Goal: Navigation & Orientation: Find specific page/section

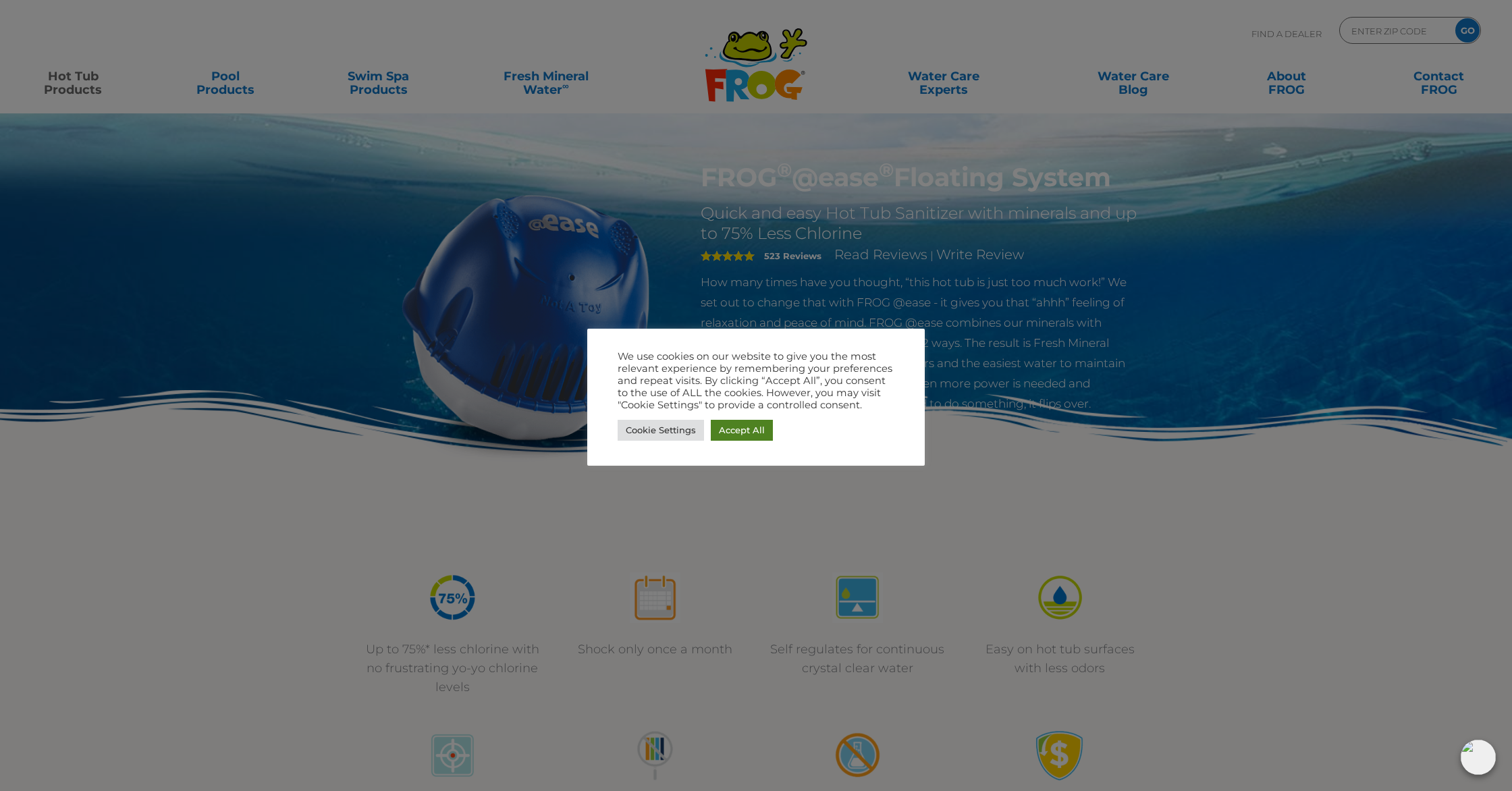
click at [739, 432] on link "Accept All" at bounding box center [741, 430] width 62 height 21
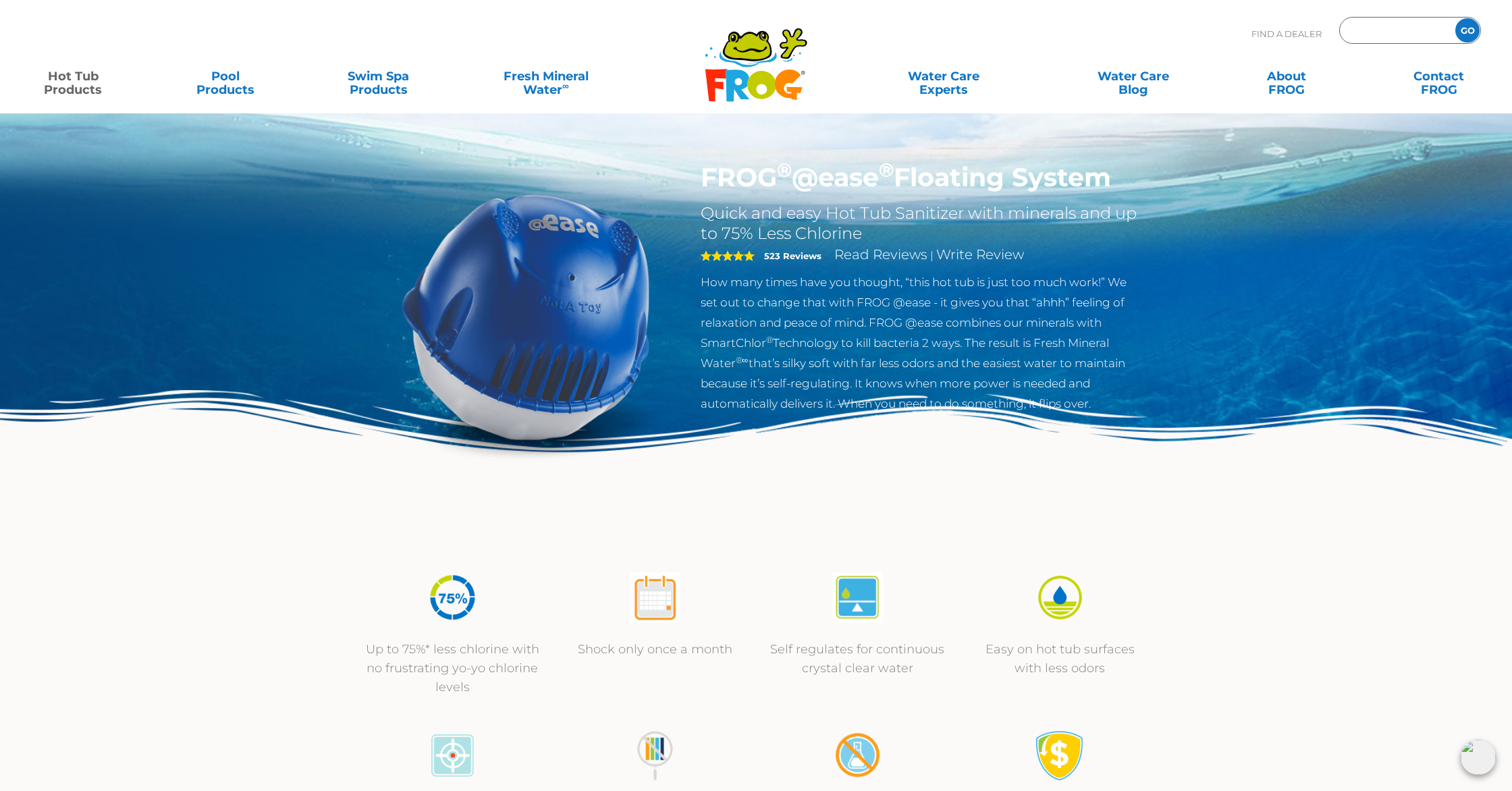
click at [1377, 33] on input "Zip Code Form" at bounding box center [1396, 30] width 91 height 20
type input "20176"
click at [1455, 18] on input "GO" at bounding box center [1467, 30] width 25 height 25
click at [1472, 23] on input "GO" at bounding box center [1467, 30] width 25 height 25
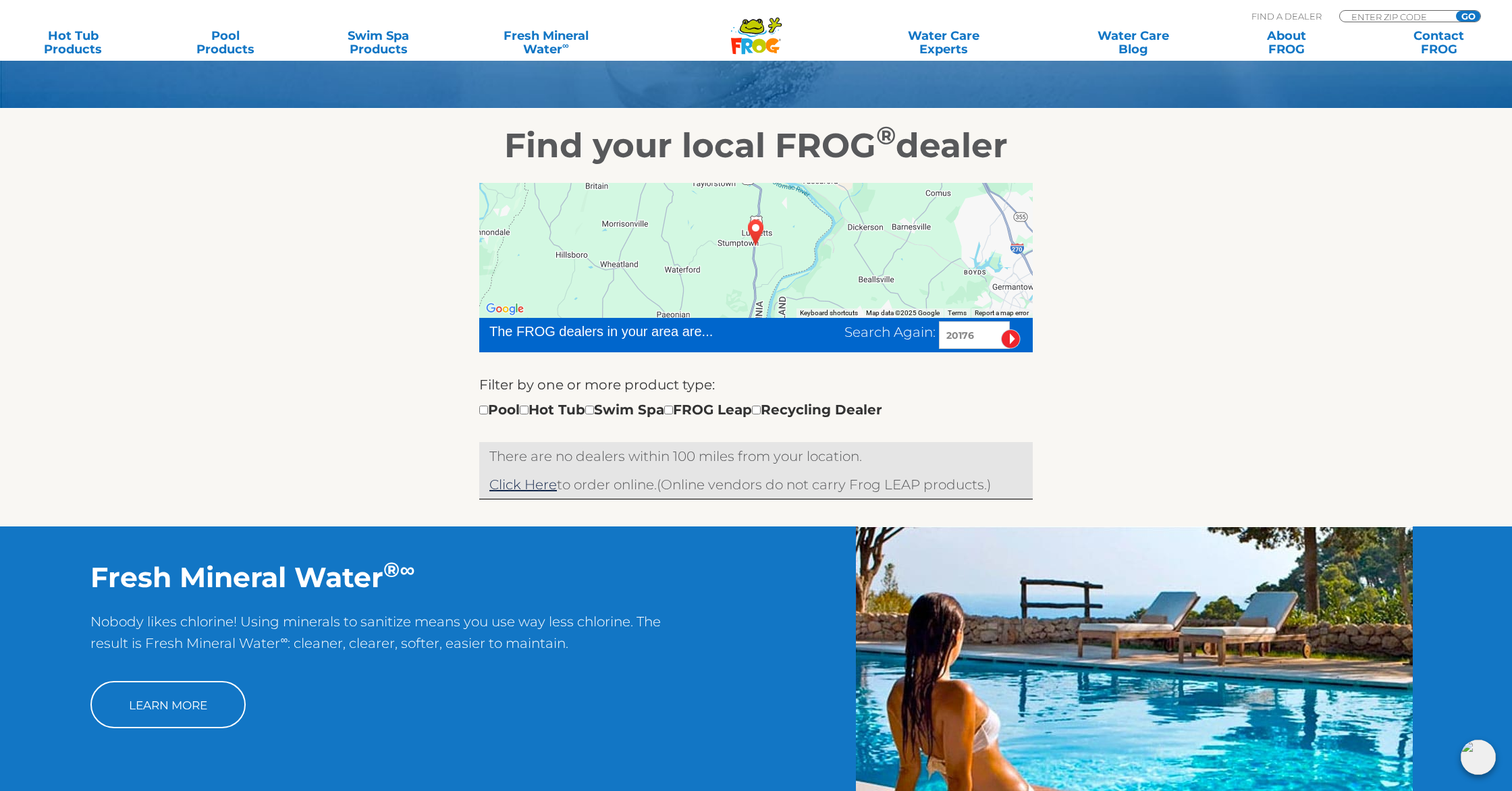
scroll to position [188, 0]
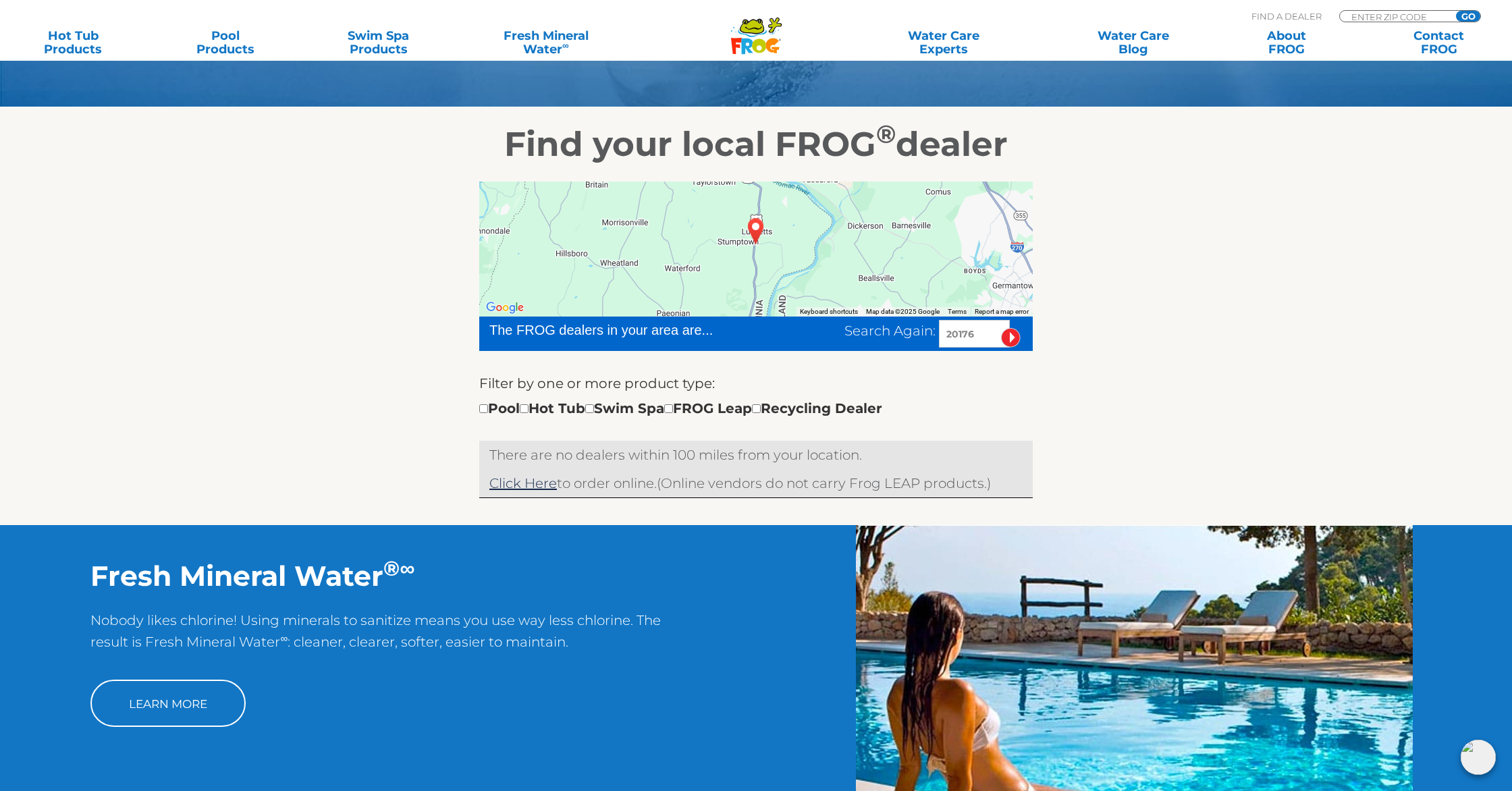
click at [959, 336] on input "20176" at bounding box center [974, 333] width 70 height 28
type input "22603"
click at [1001, 328] on input "image" at bounding box center [1010, 338] width 20 height 20
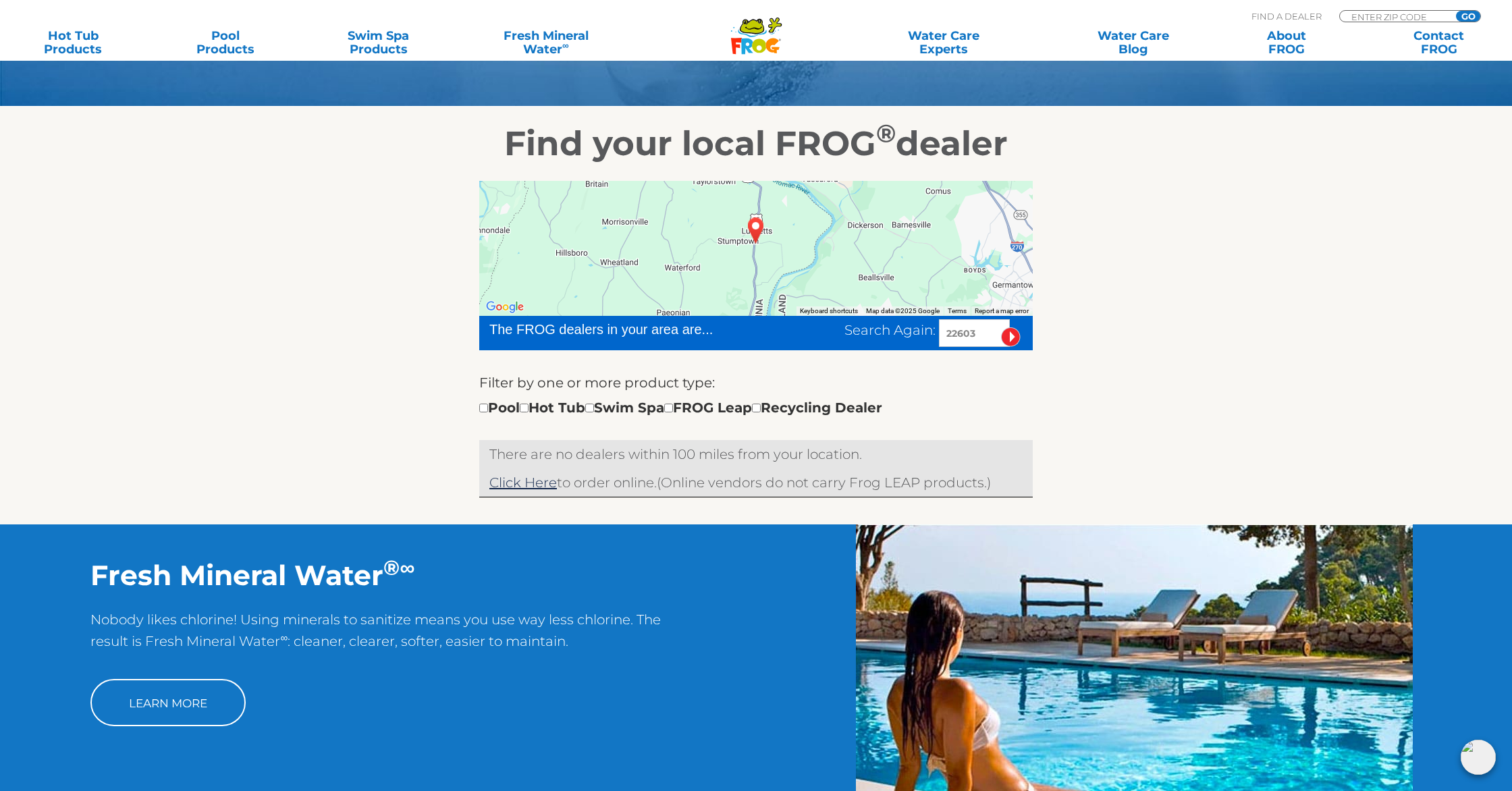
click at [1011, 335] on input "image" at bounding box center [1010, 337] width 20 height 20
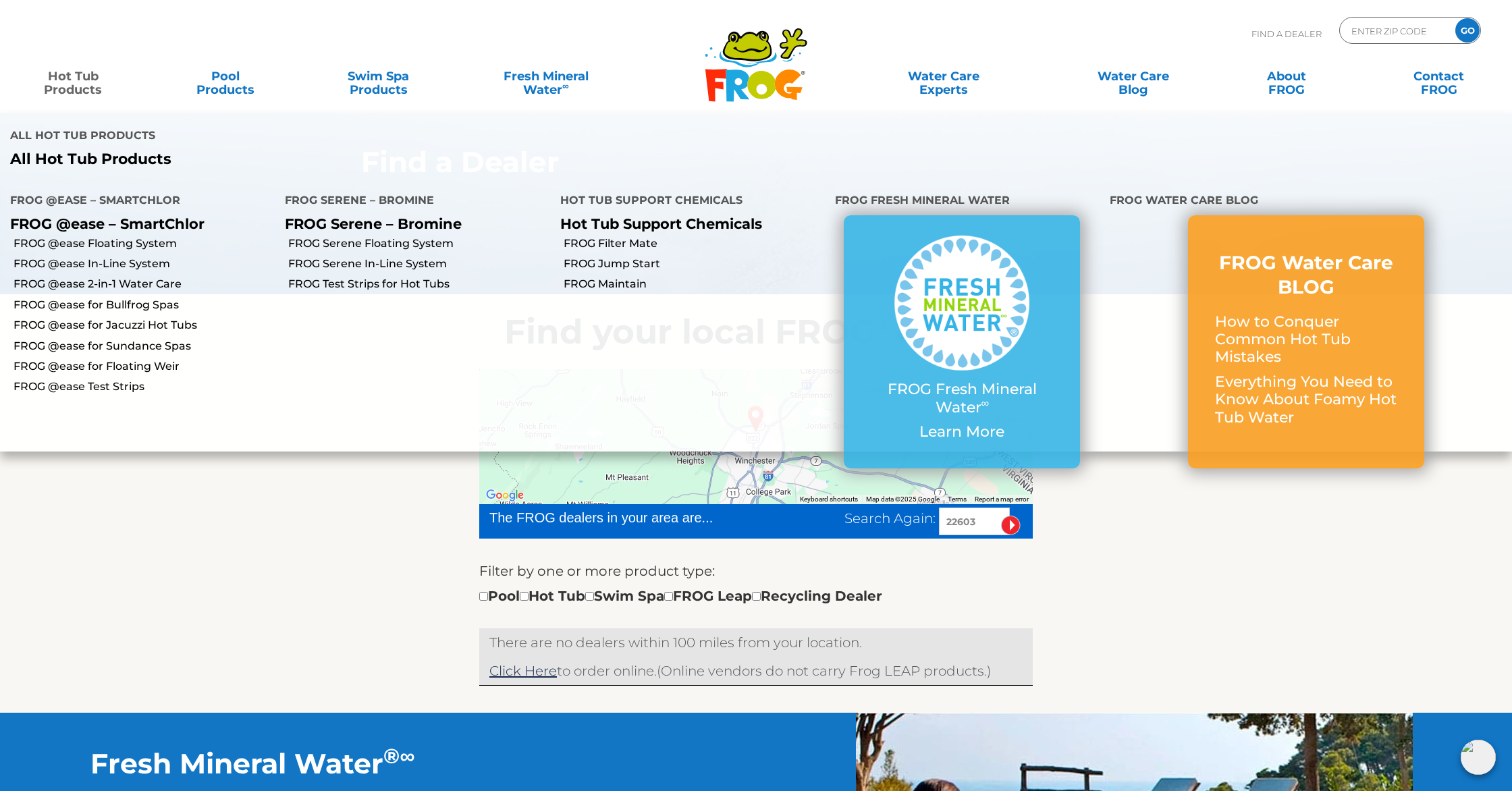
click at [83, 89] on link "Hot Tub Products" at bounding box center [72, 76] width 119 height 27
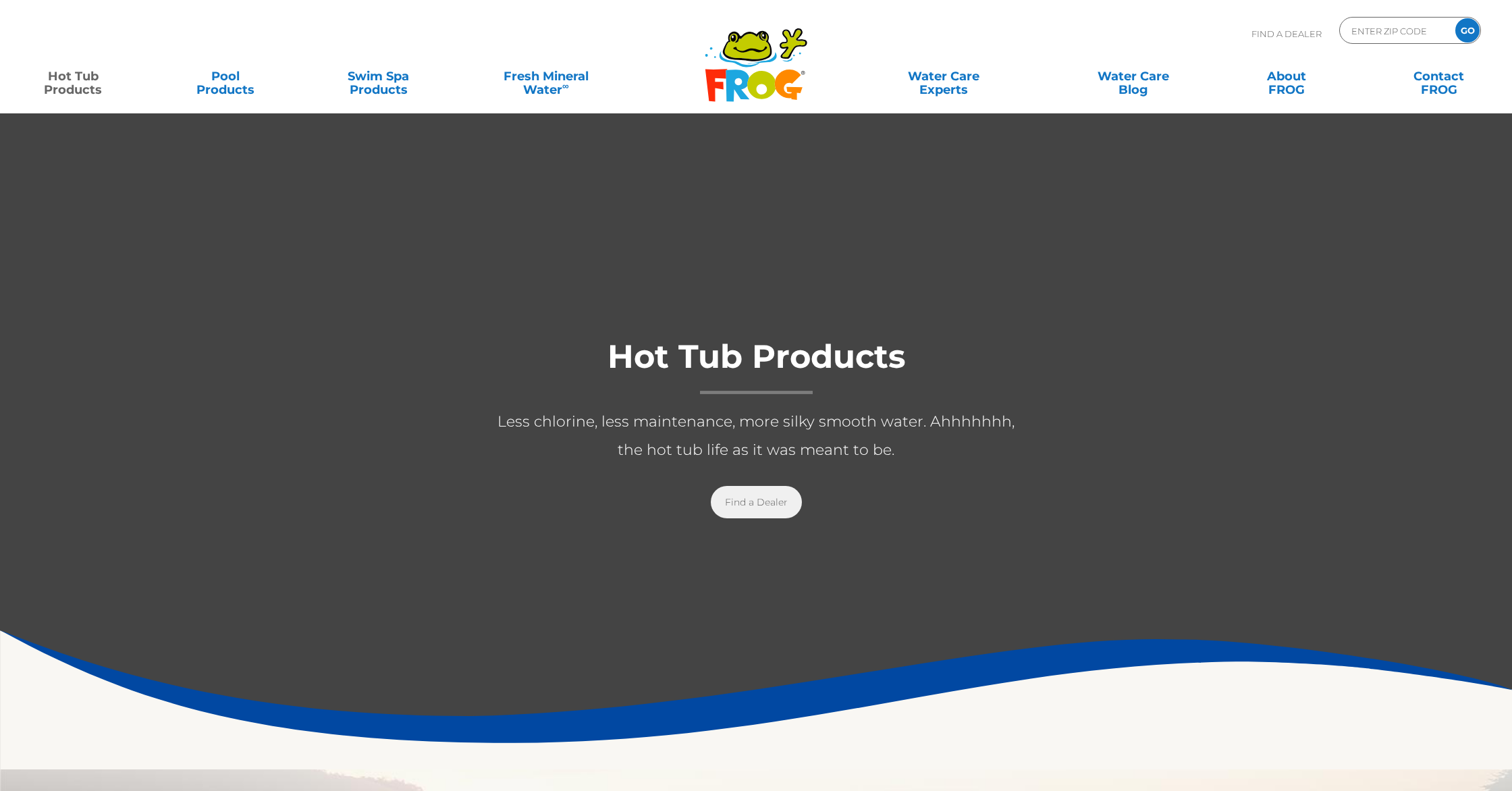
click at [746, 502] on link "Find a Dealer" at bounding box center [756, 502] width 91 height 32
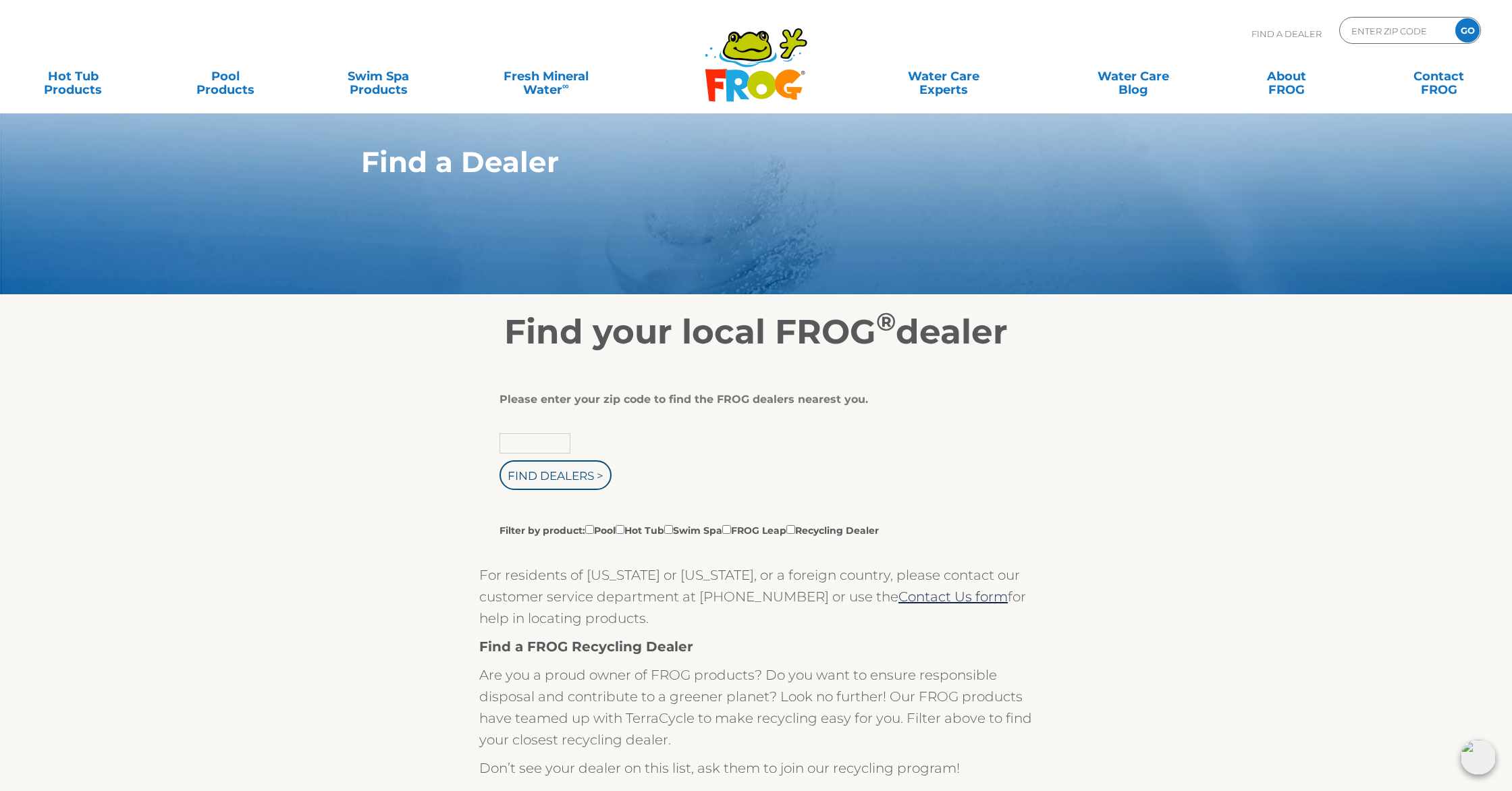
click at [528, 446] on input "text" at bounding box center [535, 443] width 70 height 20
type input "22603"
click at [625, 529] on input "Filter by product: Pool Hot Tub Swim Spa FROG Leap Recycling Dealer" at bounding box center [620, 529] width 9 height 9
checkbox input "true"
click at [731, 530] on input "Filter by product: Pool Hot Tub Swim Spa FROG Leap Recycling Dealer" at bounding box center [726, 529] width 9 height 9
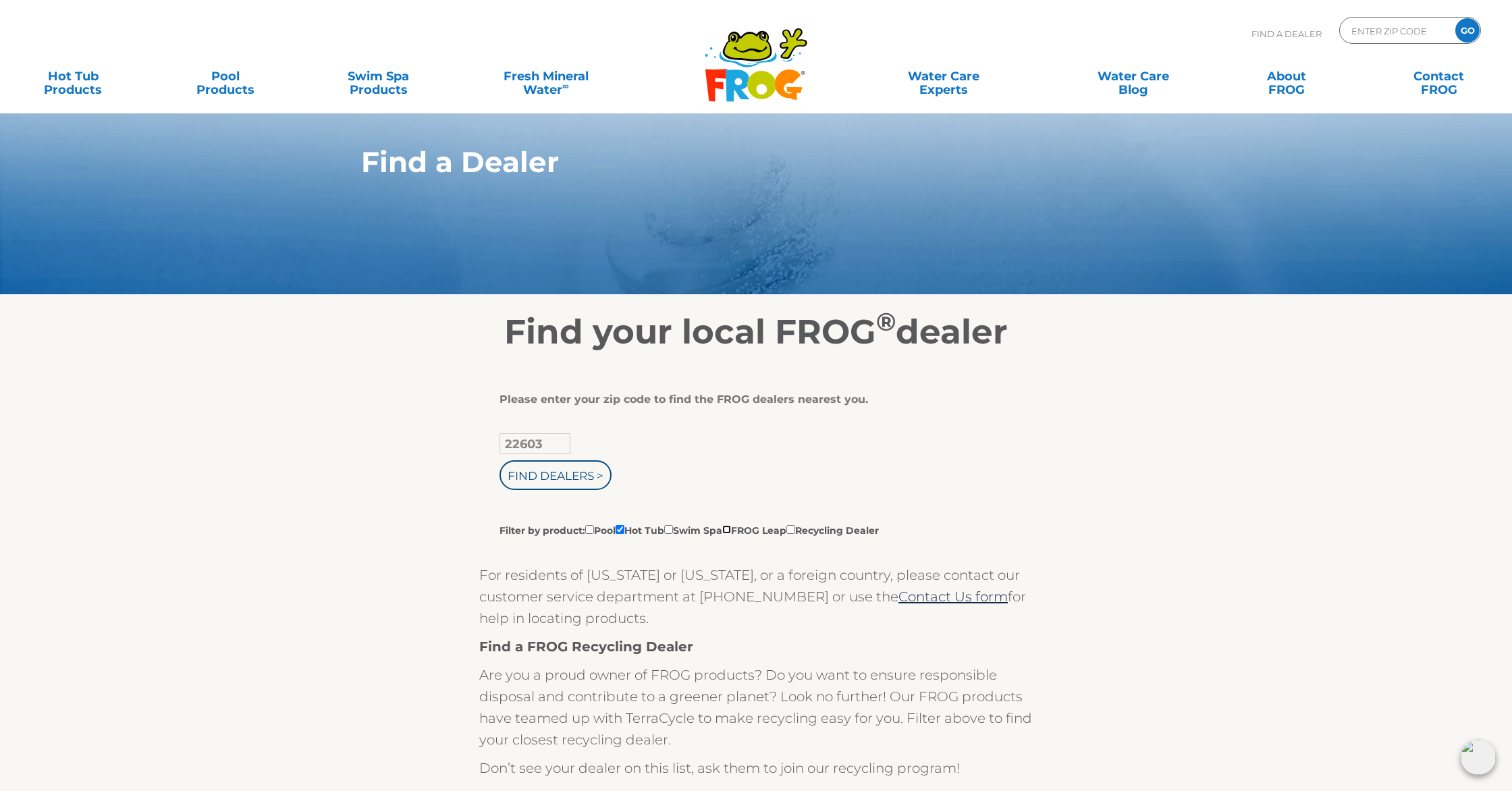
checkbox input "true"
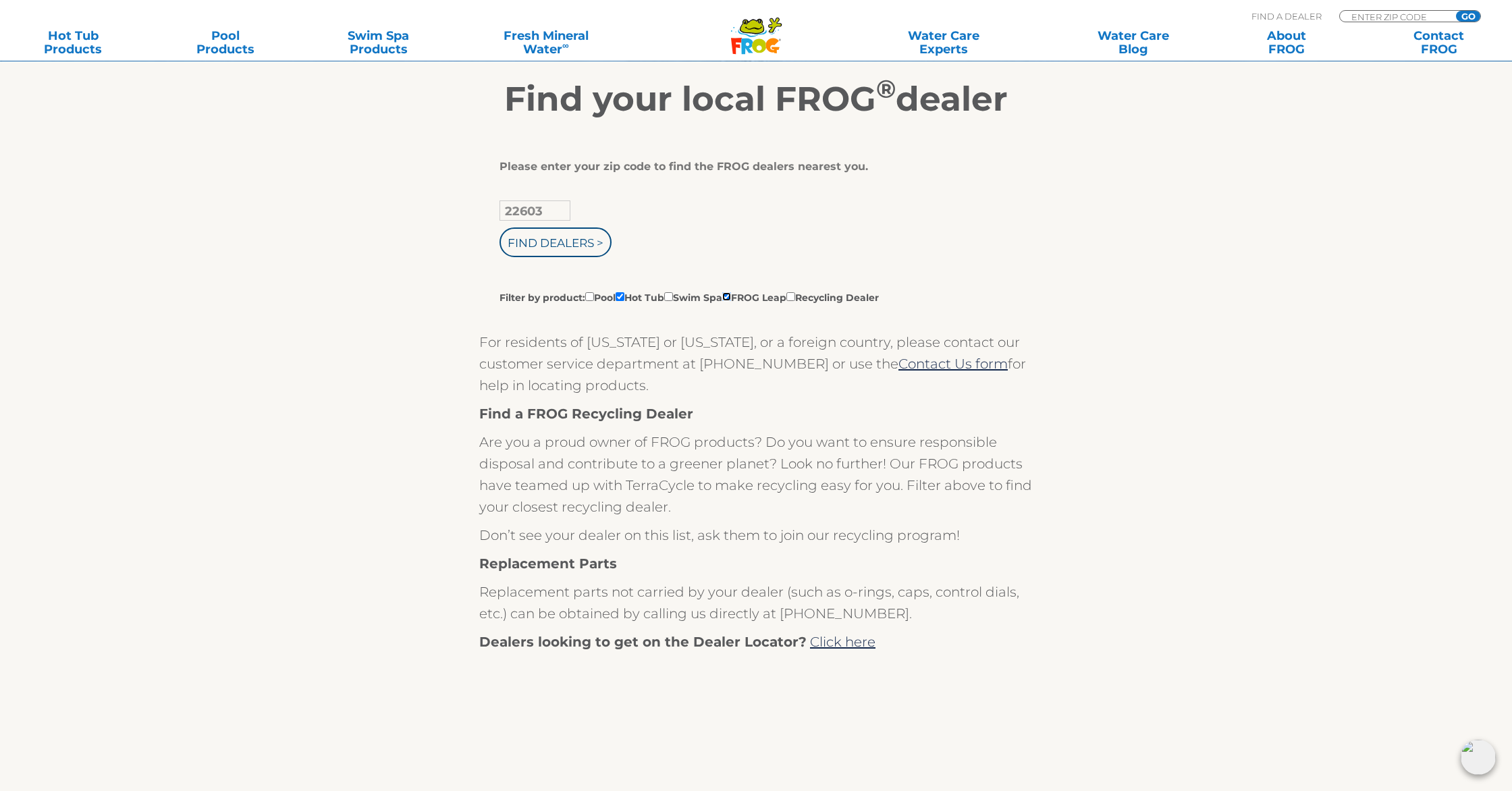
scroll to position [231, 0]
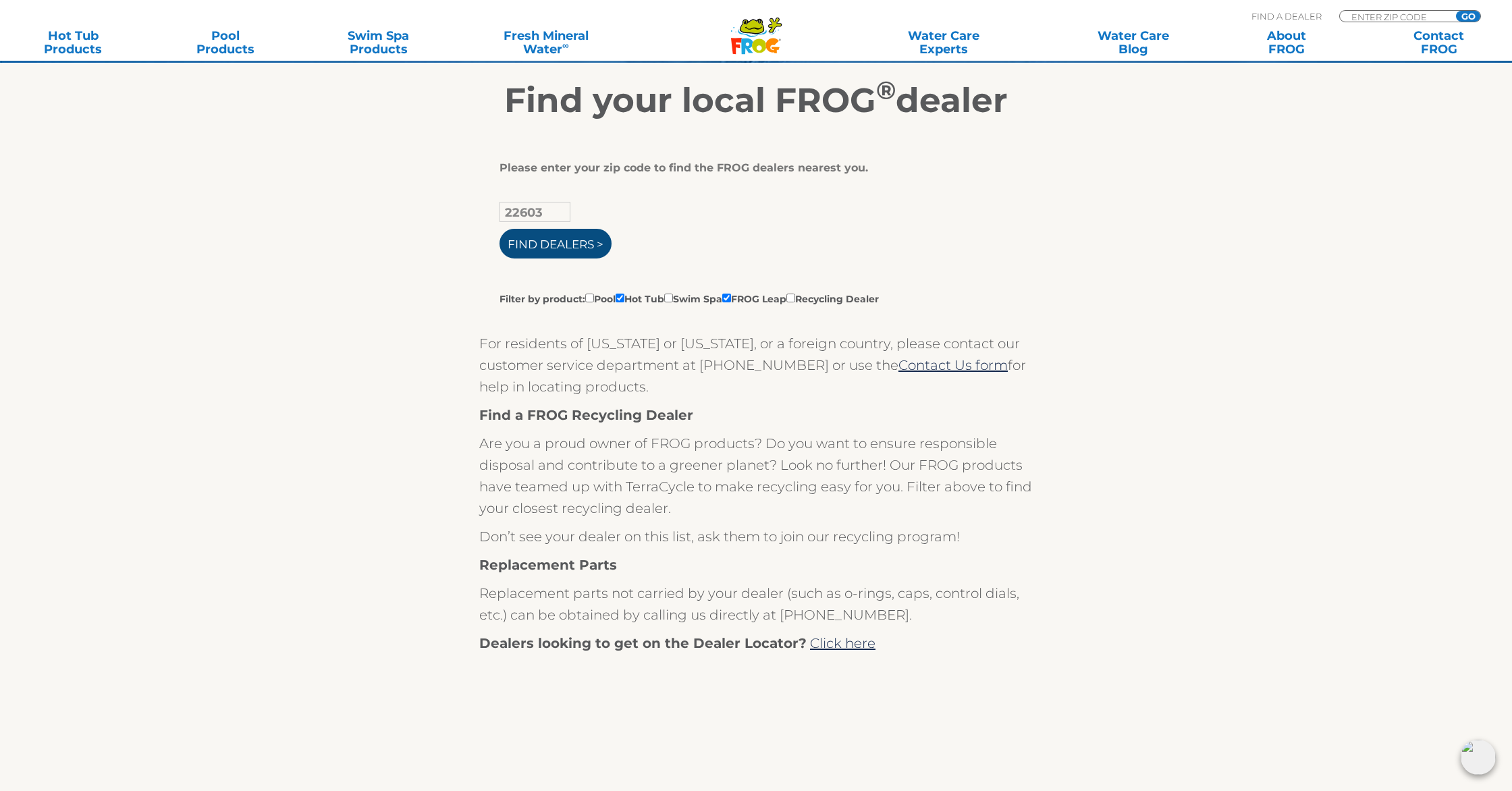
click at [574, 247] on input "Find Dealers >" at bounding box center [556, 243] width 112 height 30
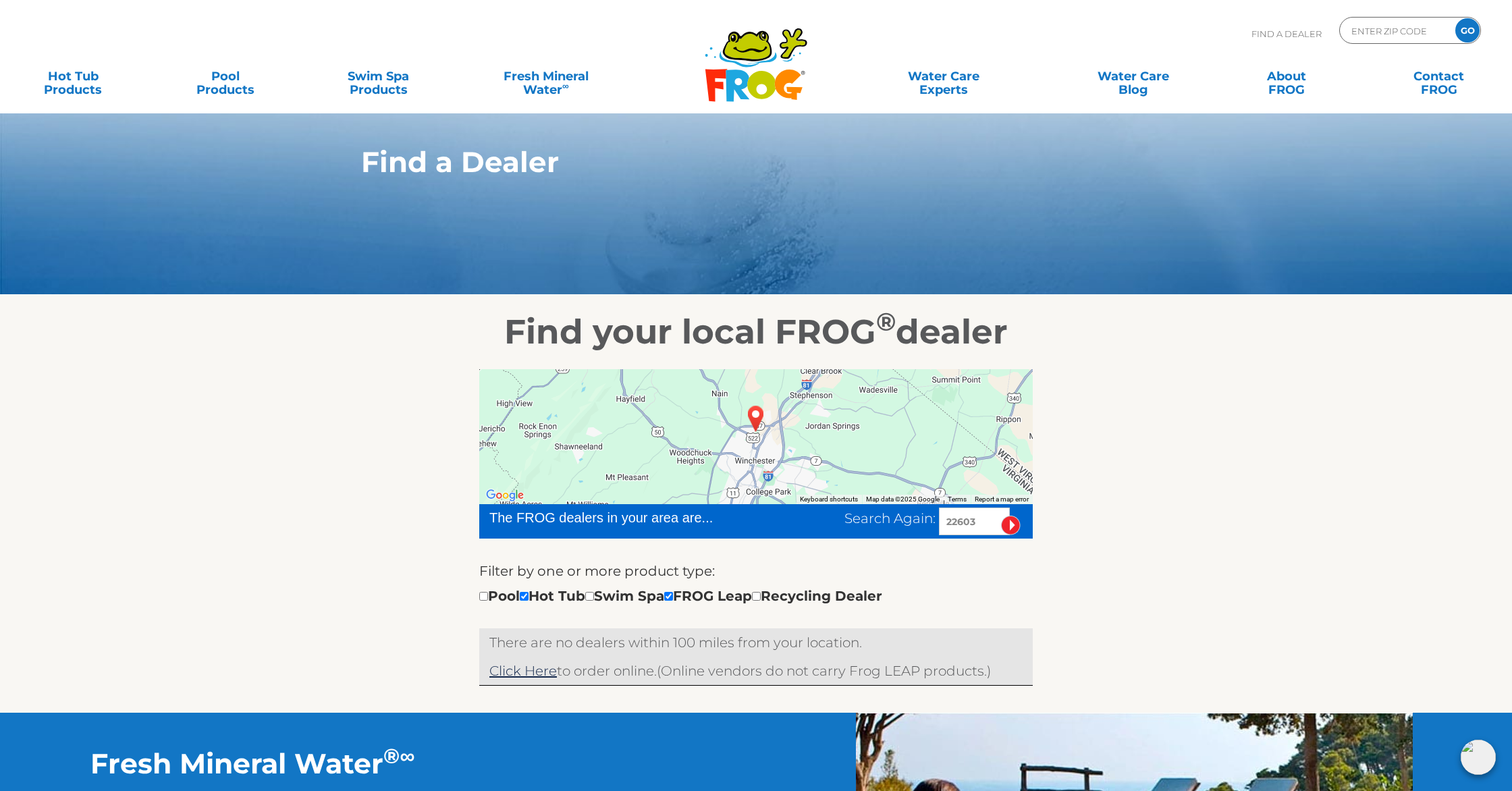
click at [732, 79] on icon at bounding box center [737, 85] width 24 height 31
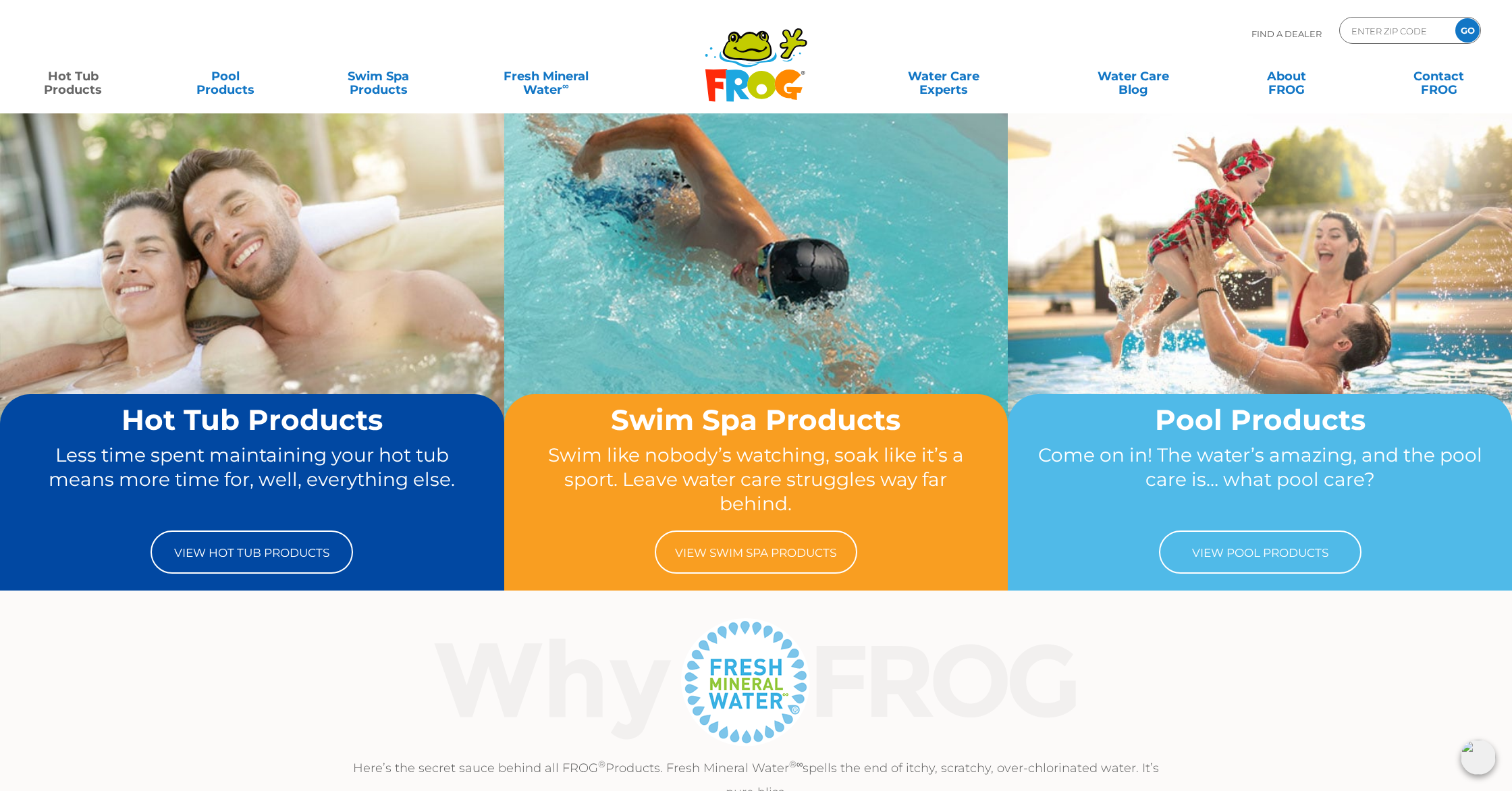
click at [58, 88] on link "Hot Tub Products" at bounding box center [72, 76] width 119 height 27
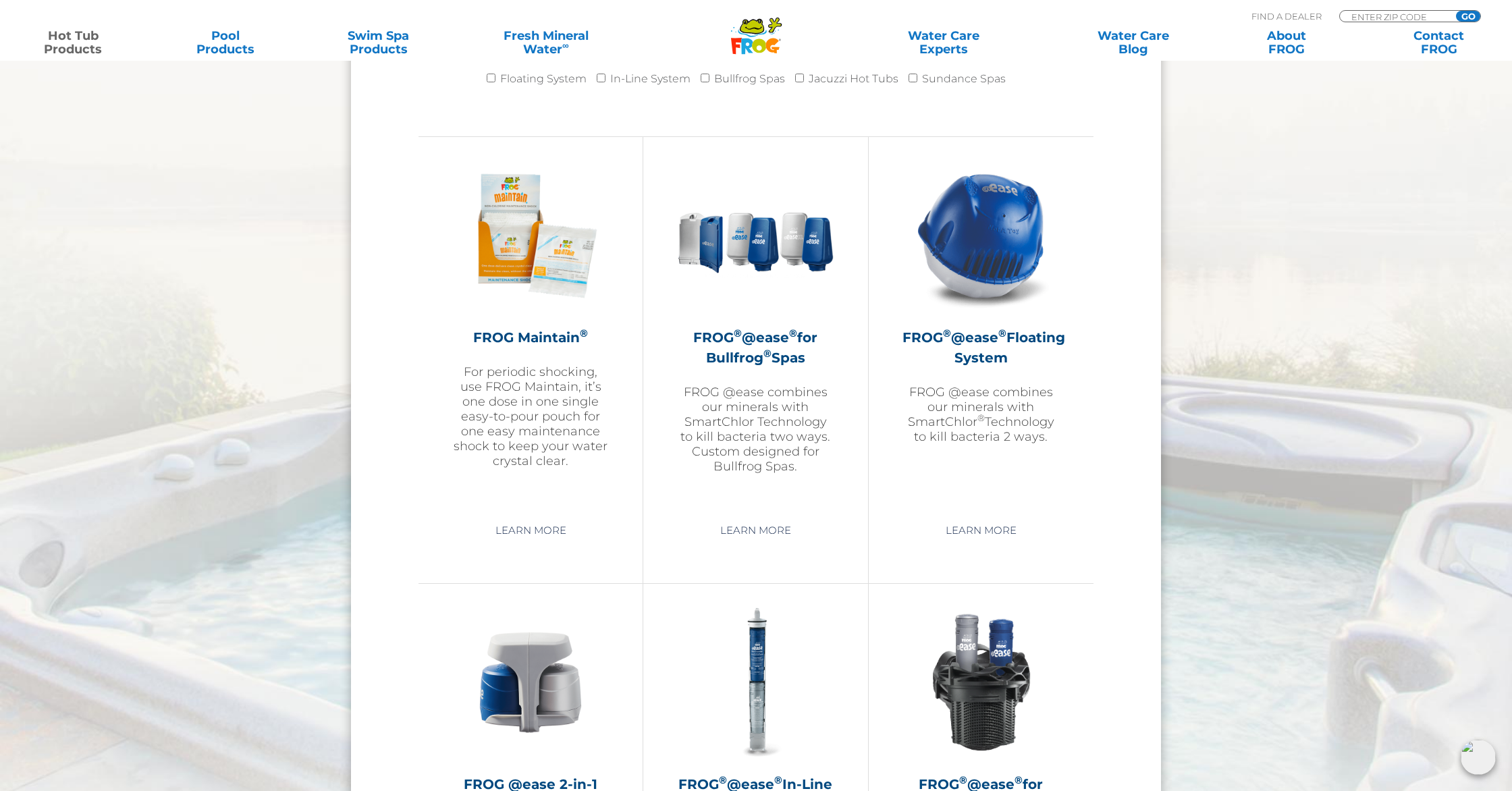
scroll to position [1463, 0]
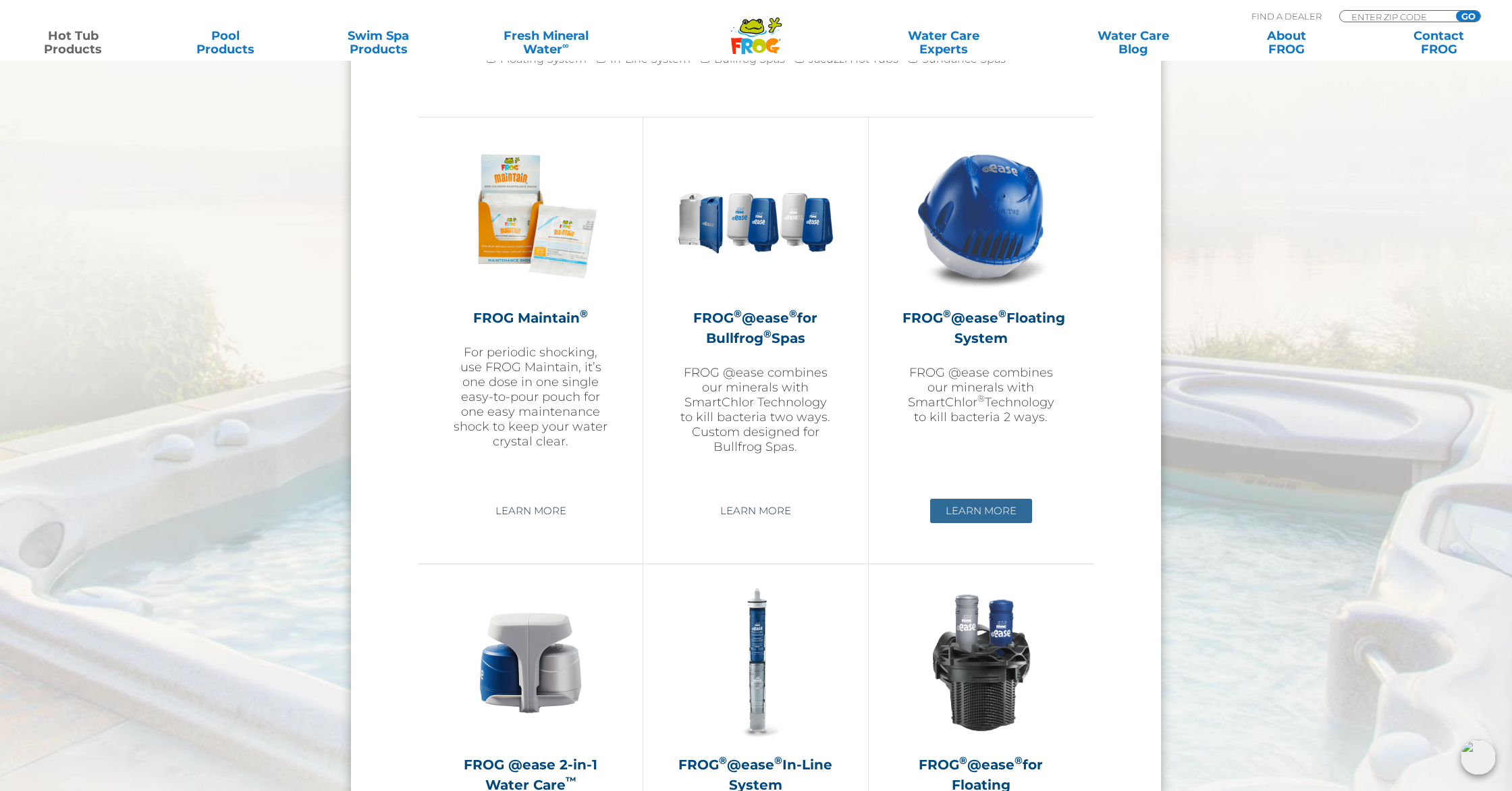
click at [989, 510] on link "Learn More" at bounding box center [981, 511] width 102 height 25
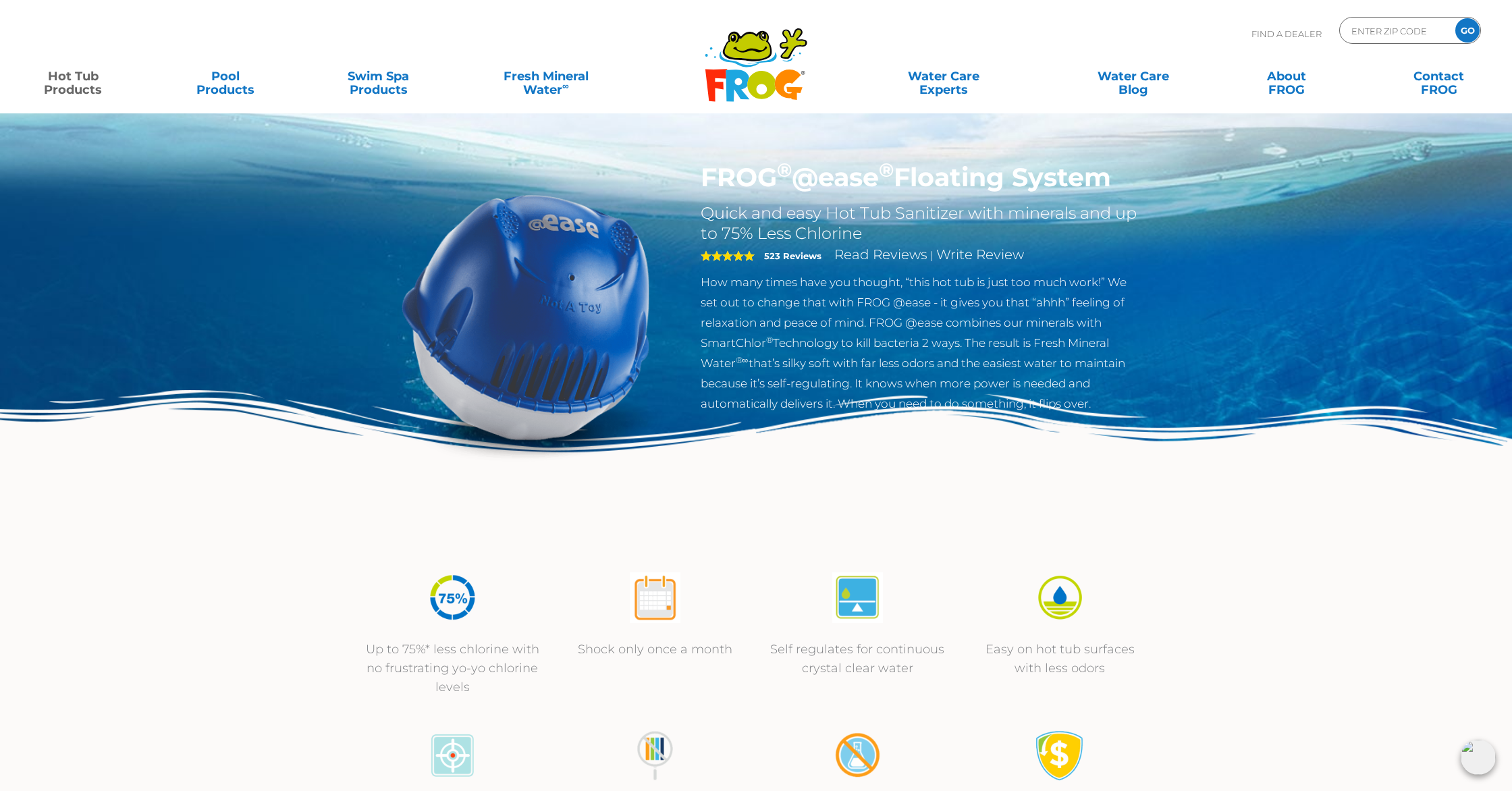
click at [502, 267] on img at bounding box center [526, 316] width 309 height 309
click at [834, 176] on h1 "FROG ® @ease ® Floating System" at bounding box center [921, 177] width 441 height 31
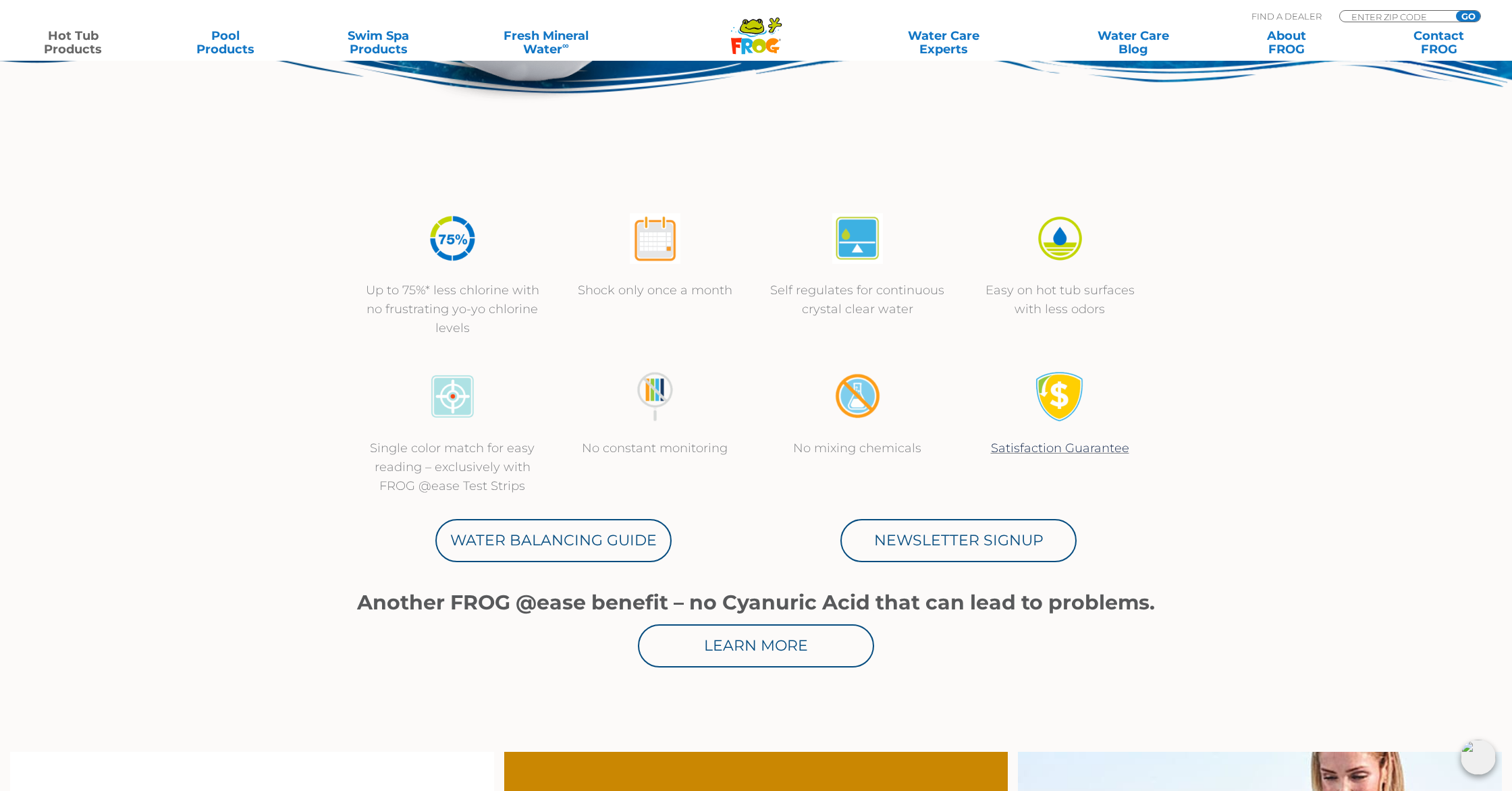
scroll to position [370, 0]
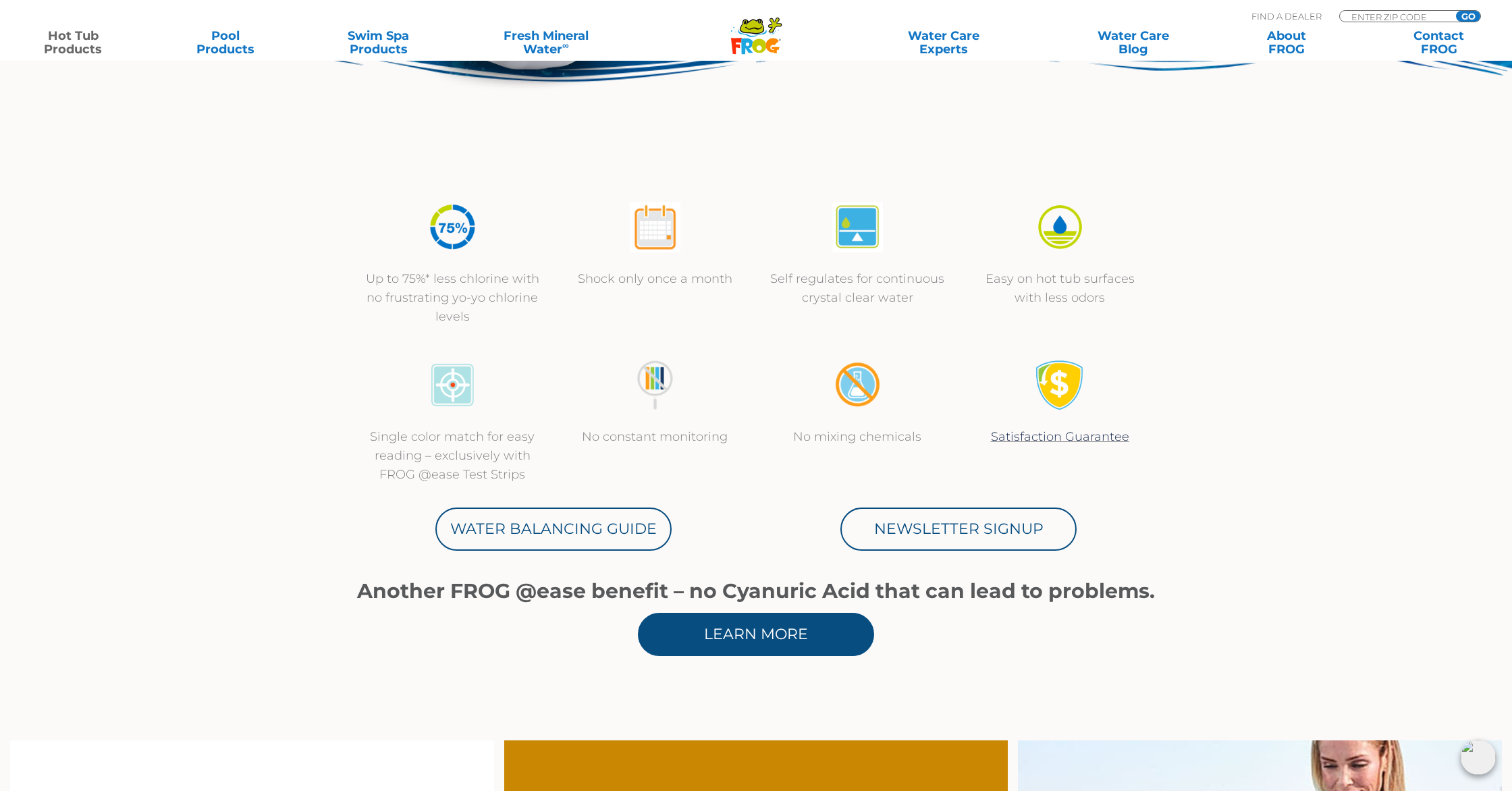
click at [733, 643] on link "Learn More" at bounding box center [756, 634] width 236 height 43
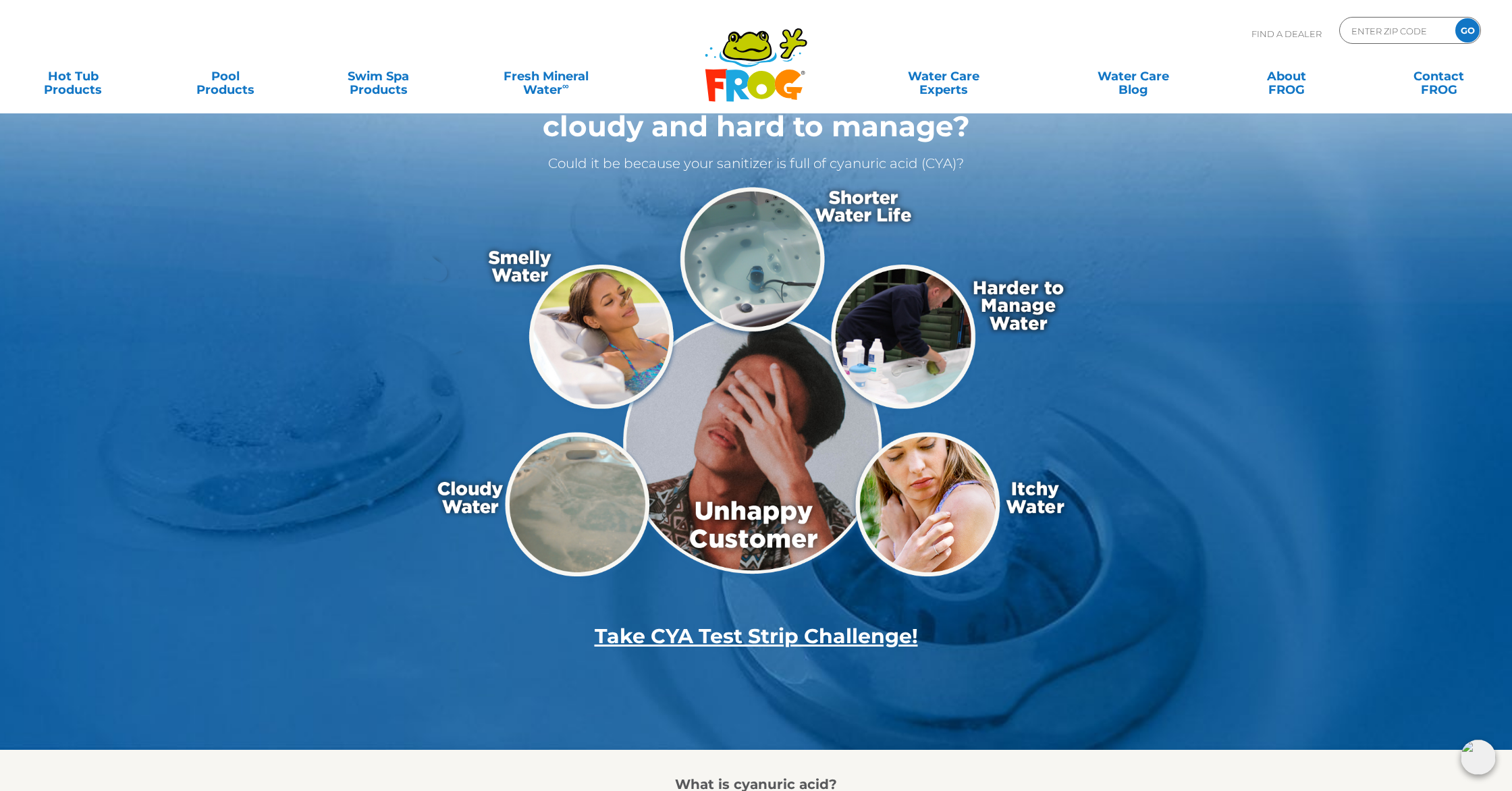
scroll to position [89, 0]
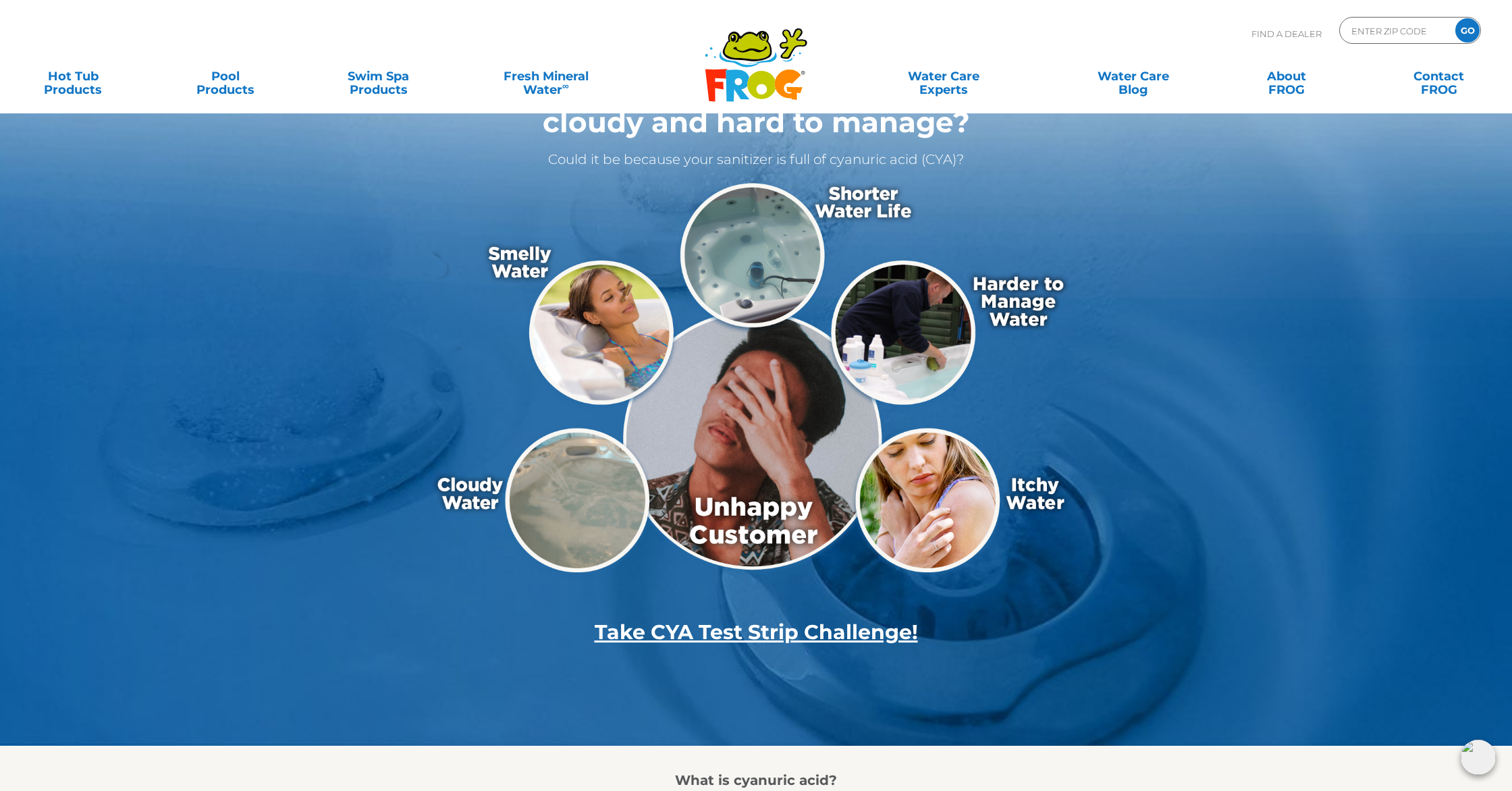
click at [729, 632] on strong "Take CYA Test Strip Challenge!" at bounding box center [757, 632] width 324 height 25
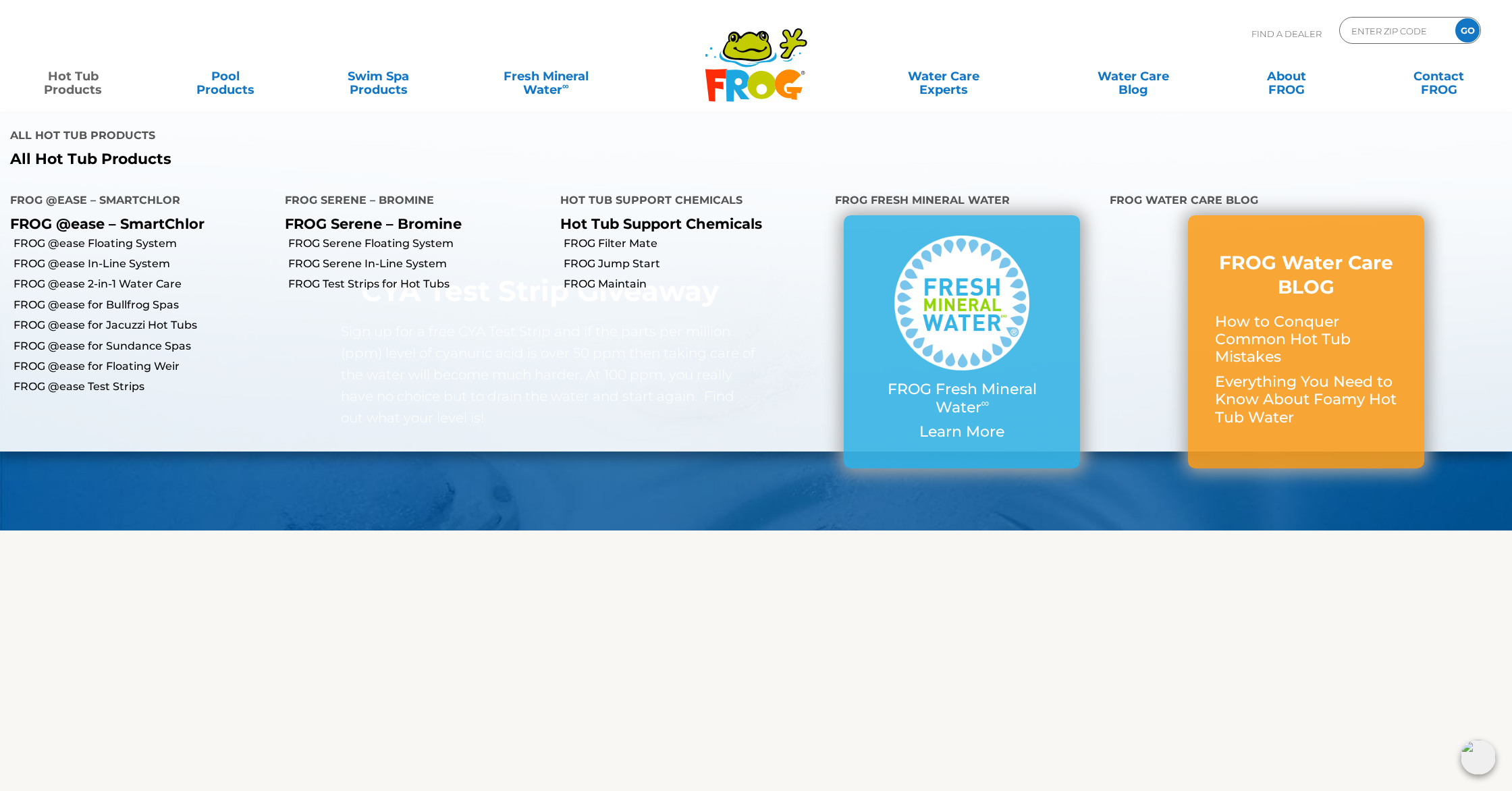
click at [52, 81] on link "Hot Tub Products" at bounding box center [72, 76] width 119 height 27
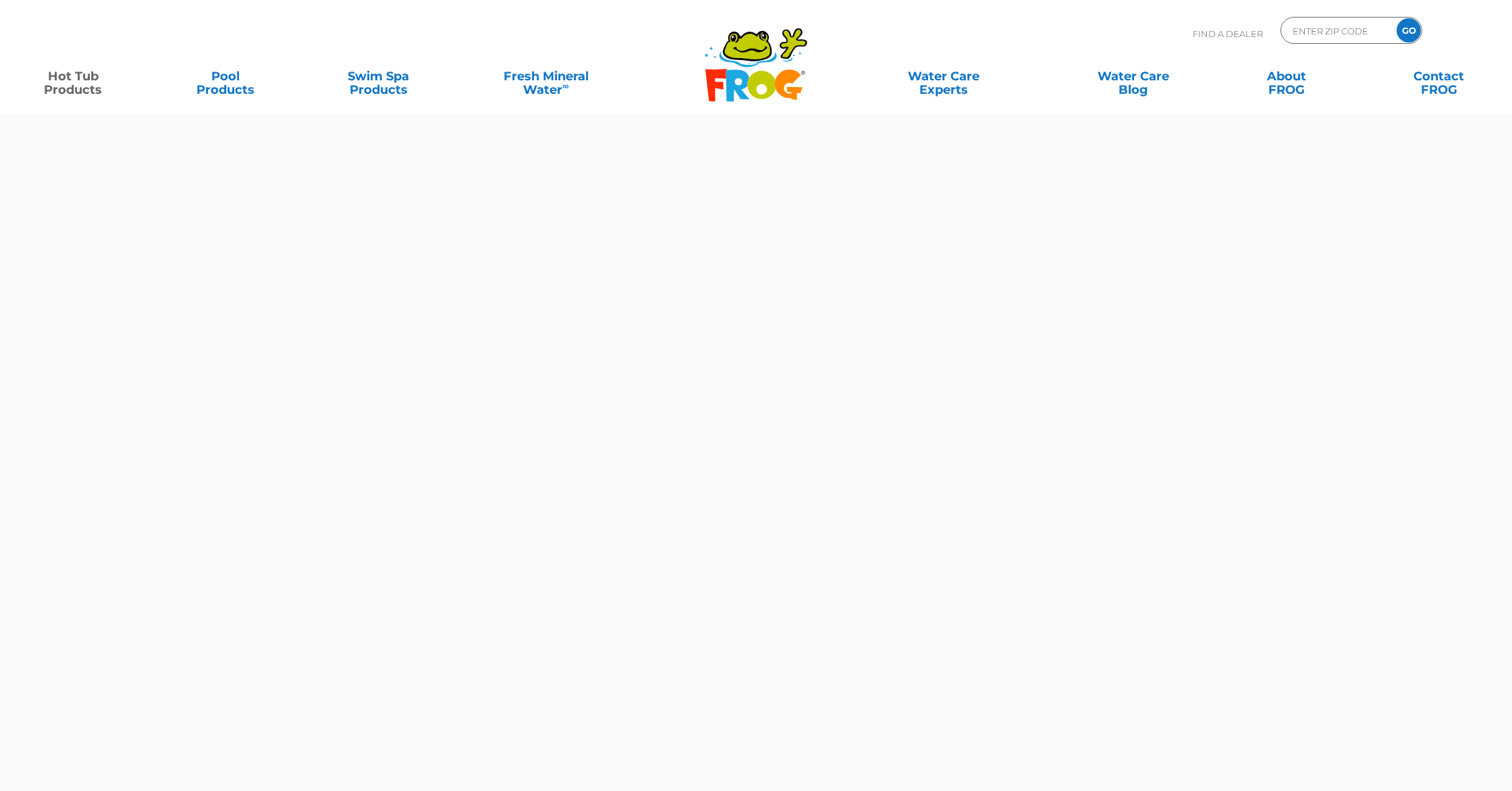
click at [52, 81] on link "Hot Tub Products" at bounding box center [72, 76] width 119 height 27
click at [1380, 30] on input "Zip Code Form" at bounding box center [1337, 30] width 91 height 20
type input "20176"
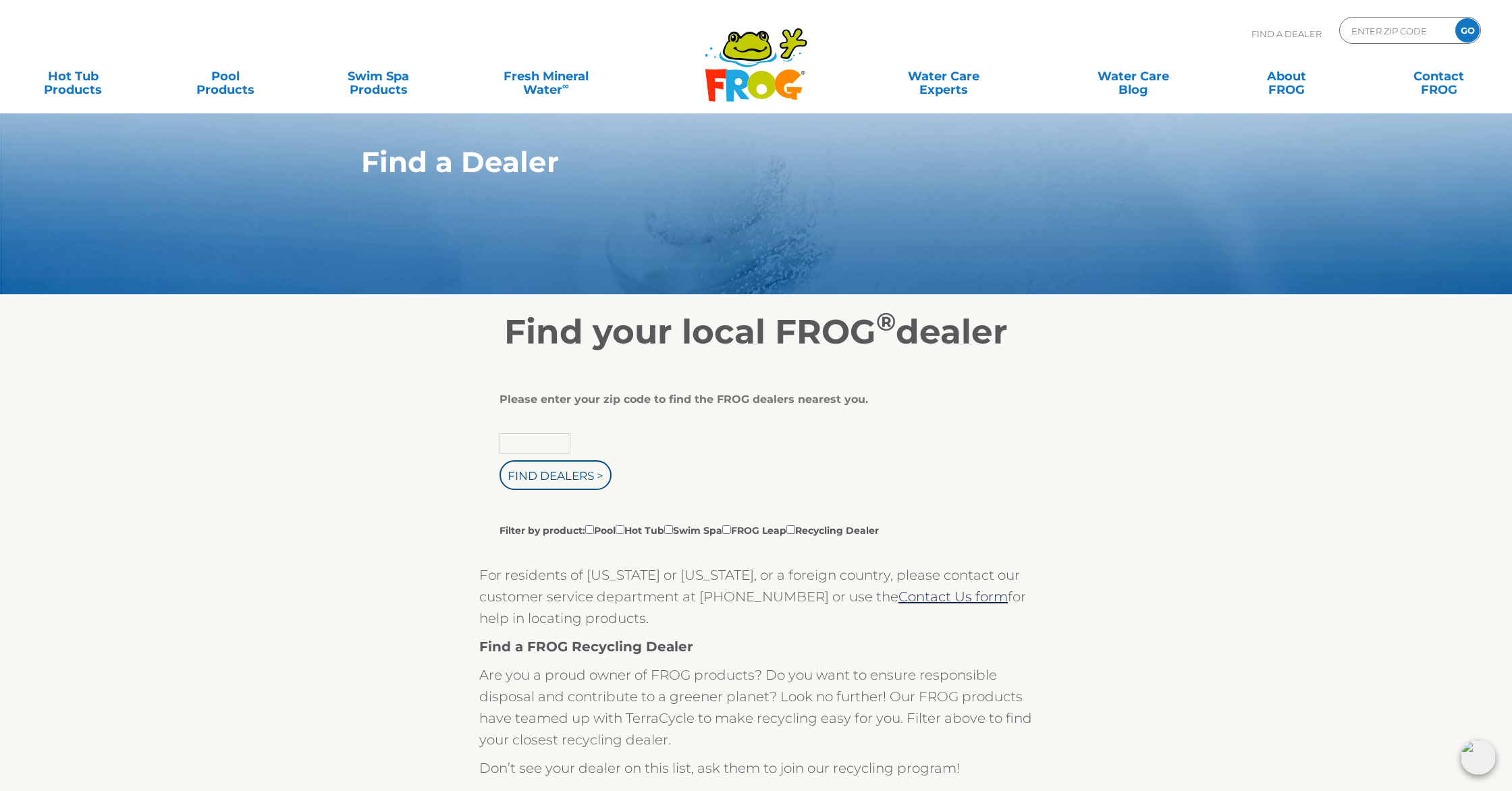
click at [530, 441] on input "text" at bounding box center [535, 443] width 70 height 20
type input "20176"
click at [625, 532] on input "Filter by product: Pool Hot Tub Swim Spa FROG Leap Recycling Dealer" at bounding box center [620, 529] width 9 height 9
checkbox input "true"
click at [554, 483] on input "Find Dealers >" at bounding box center [556, 474] width 112 height 30
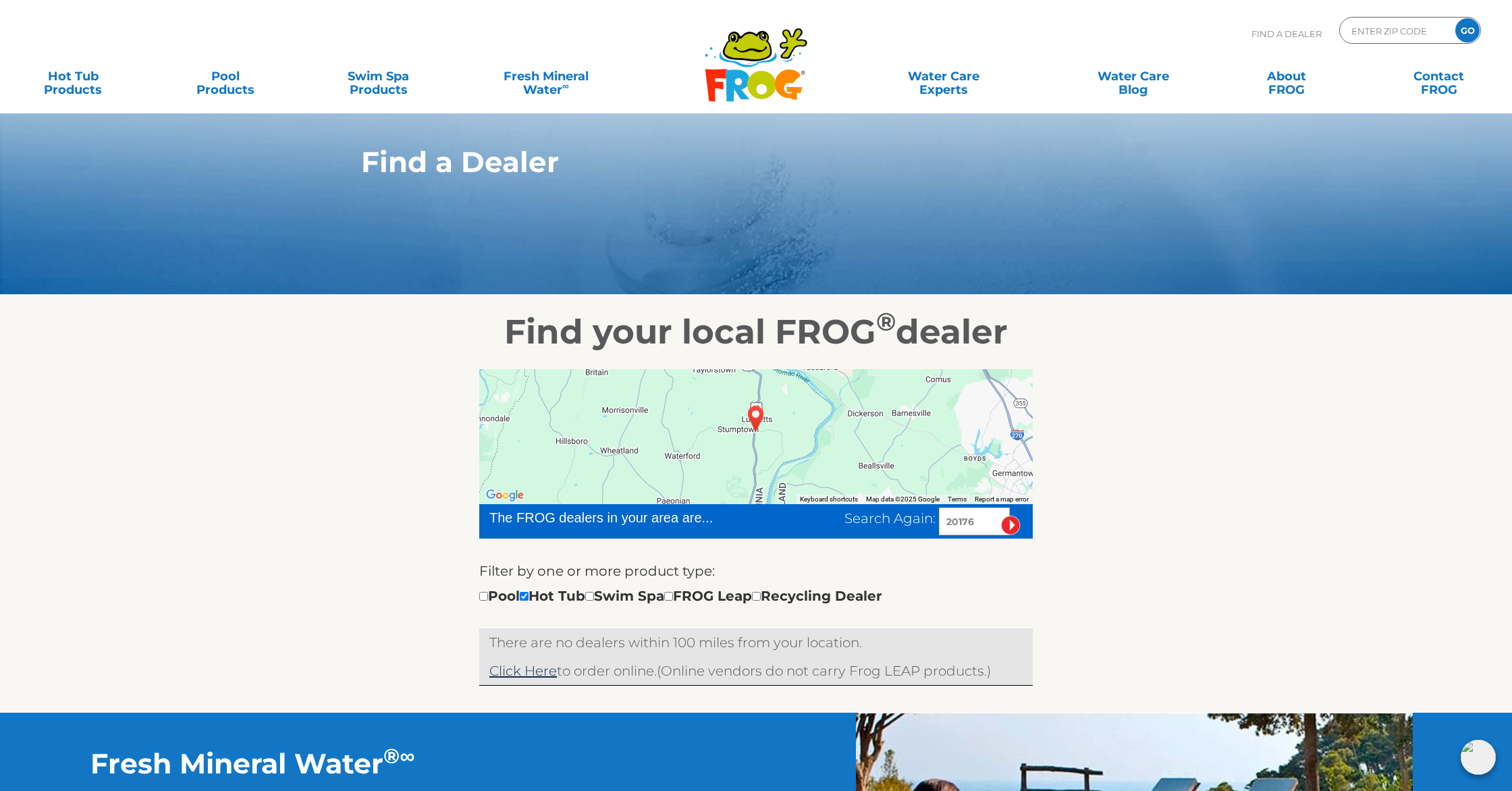
click at [691, 462] on div at bounding box center [755, 437] width 553 height 135
click at [865, 527] on div "Search Again: 20176" at bounding box center [939, 521] width 189 height 28
click at [887, 478] on div at bounding box center [755, 437] width 553 height 135
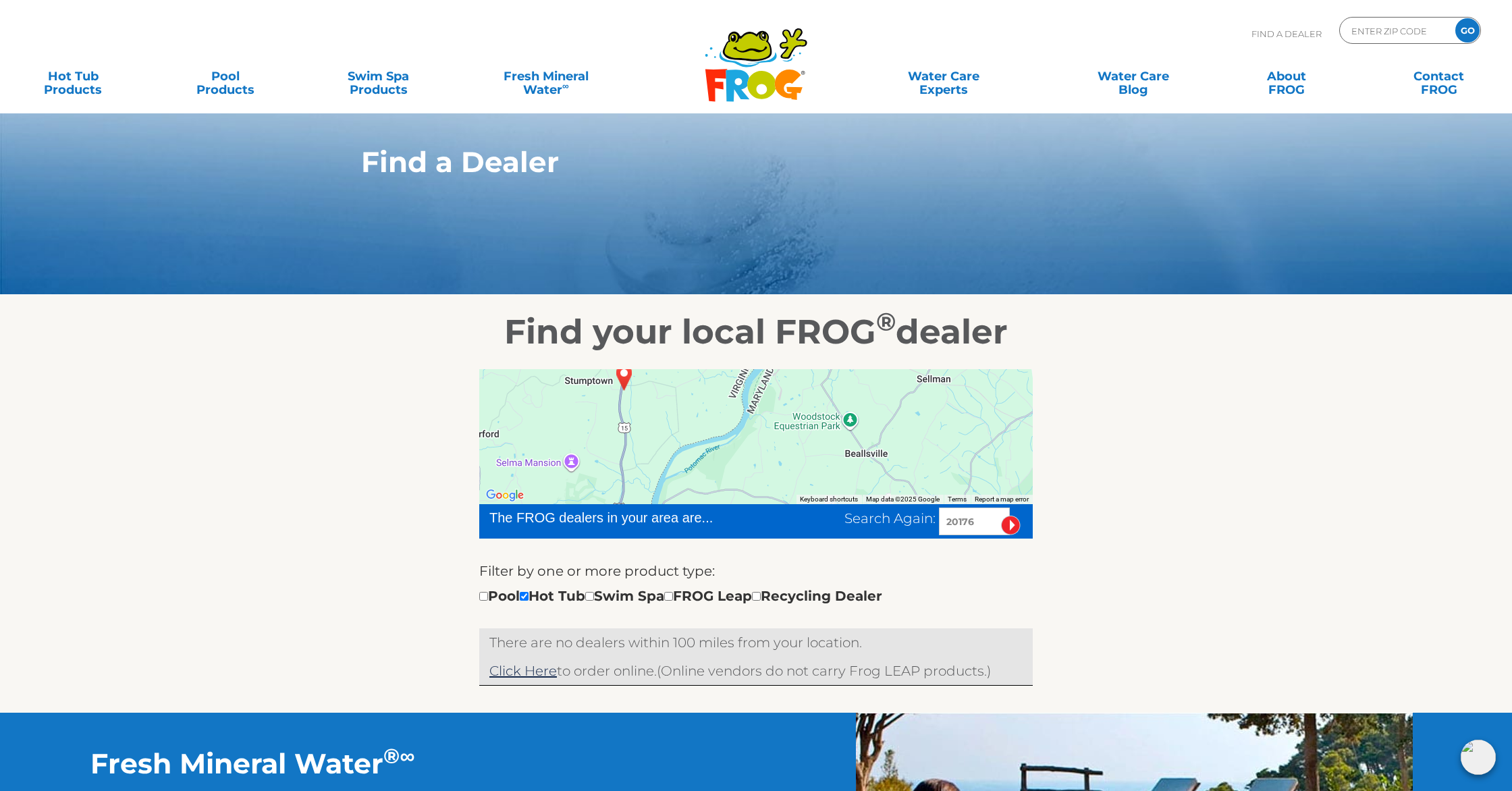
click at [887, 478] on div at bounding box center [755, 437] width 553 height 135
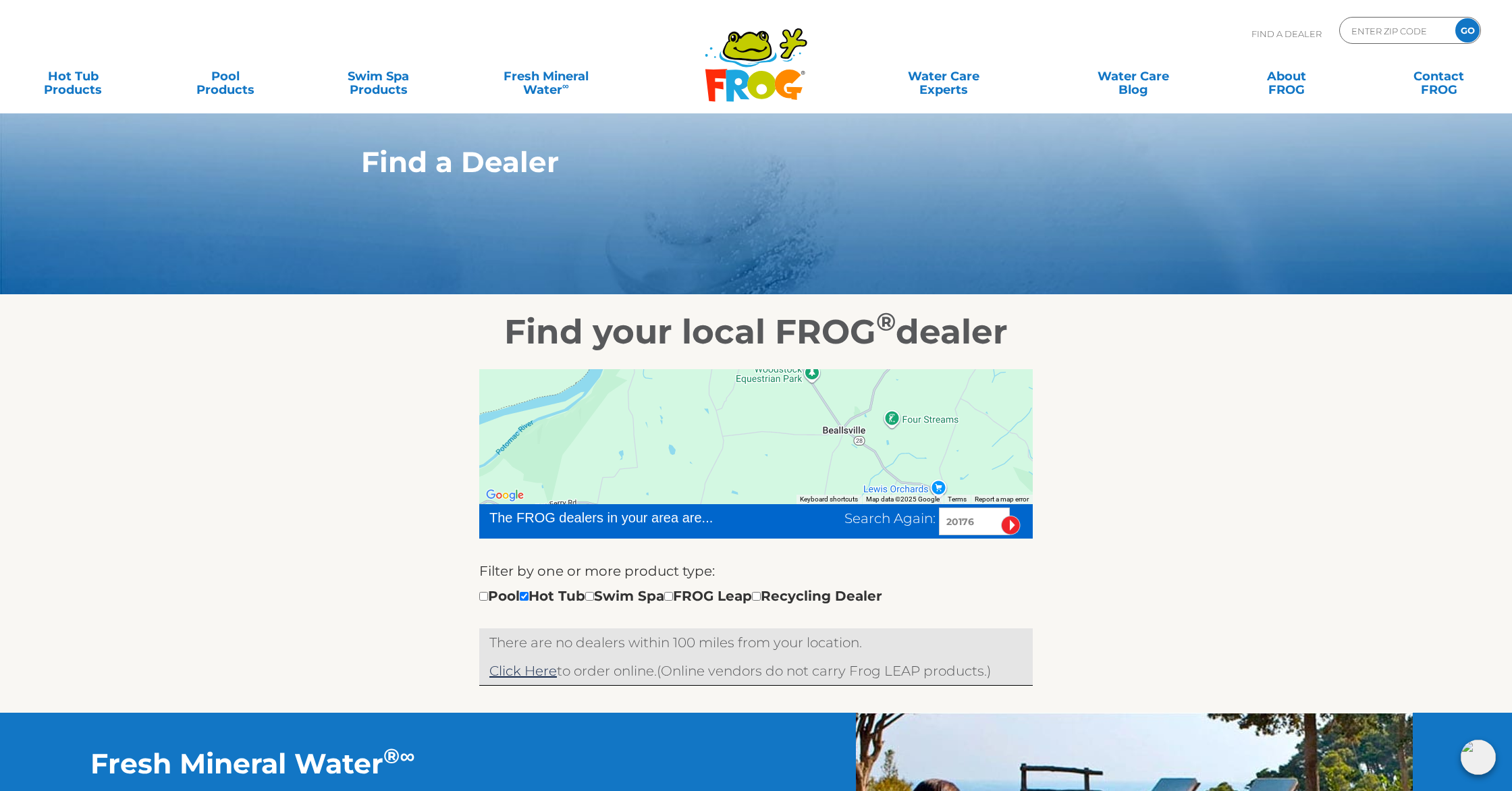
click at [497, 494] on img "Open this area in Google Maps (opens a new window)" at bounding box center [505, 495] width 45 height 17
click at [964, 527] on input "20176" at bounding box center [974, 521] width 70 height 28
click at [961, 521] on input "20176" at bounding box center [974, 521] width 70 height 28
type input "22603"
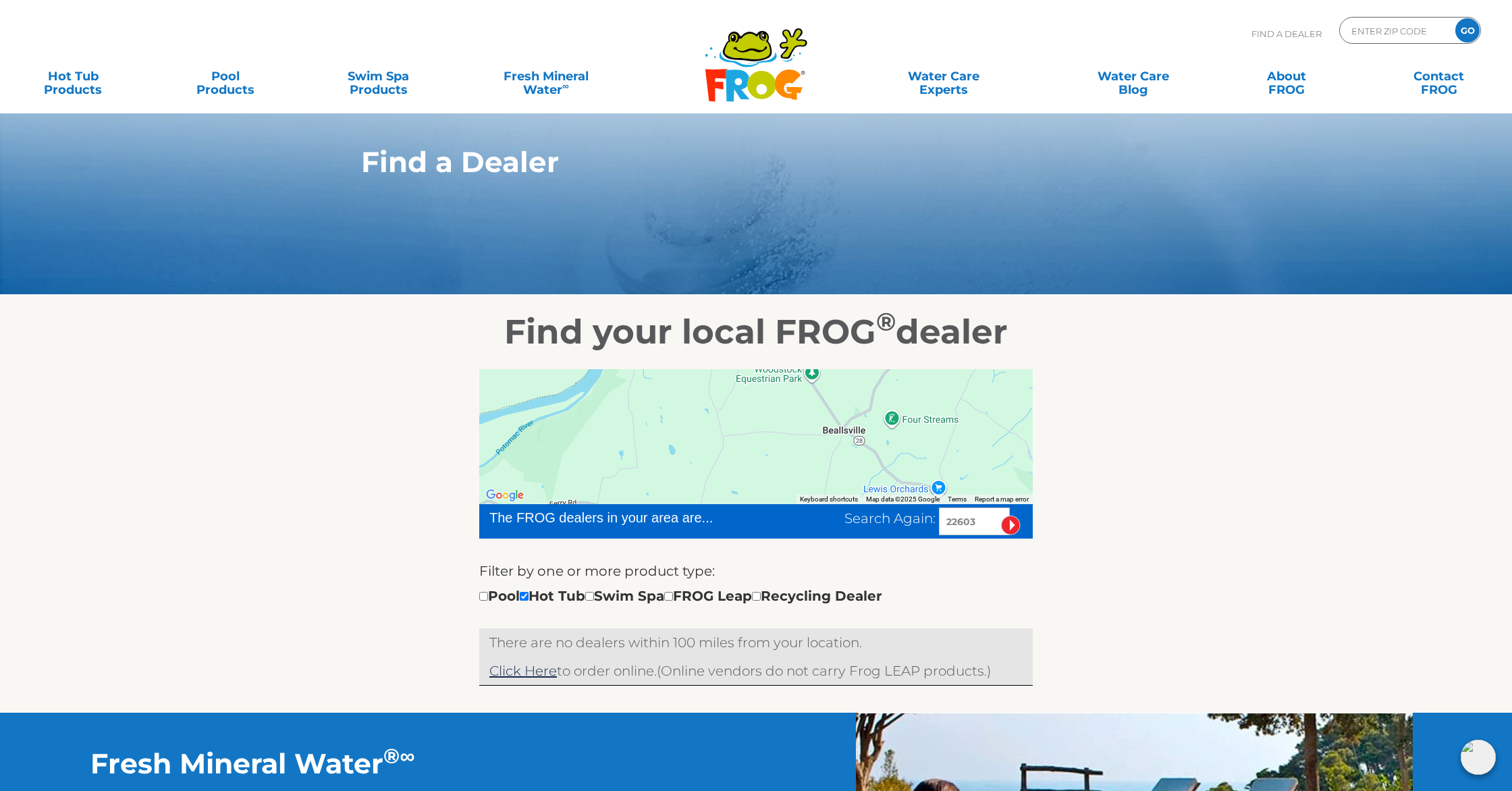
click at [1001, 516] on input "image" at bounding box center [1010, 525] width 20 height 20
click at [1007, 524] on input "image" at bounding box center [1010, 525] width 20 height 20
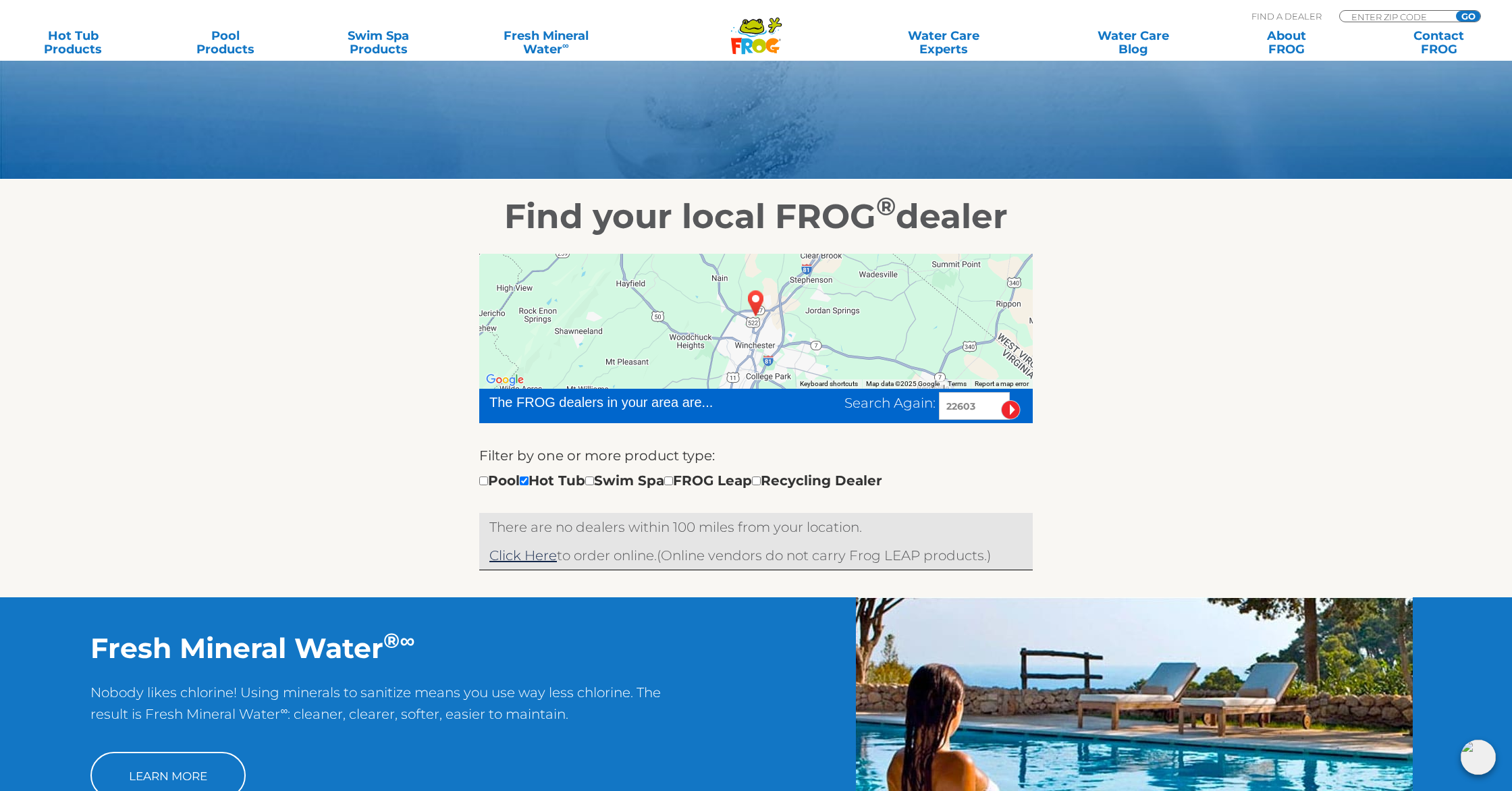
scroll to position [115, 0]
click at [768, 282] on div at bounding box center [755, 322] width 553 height 135
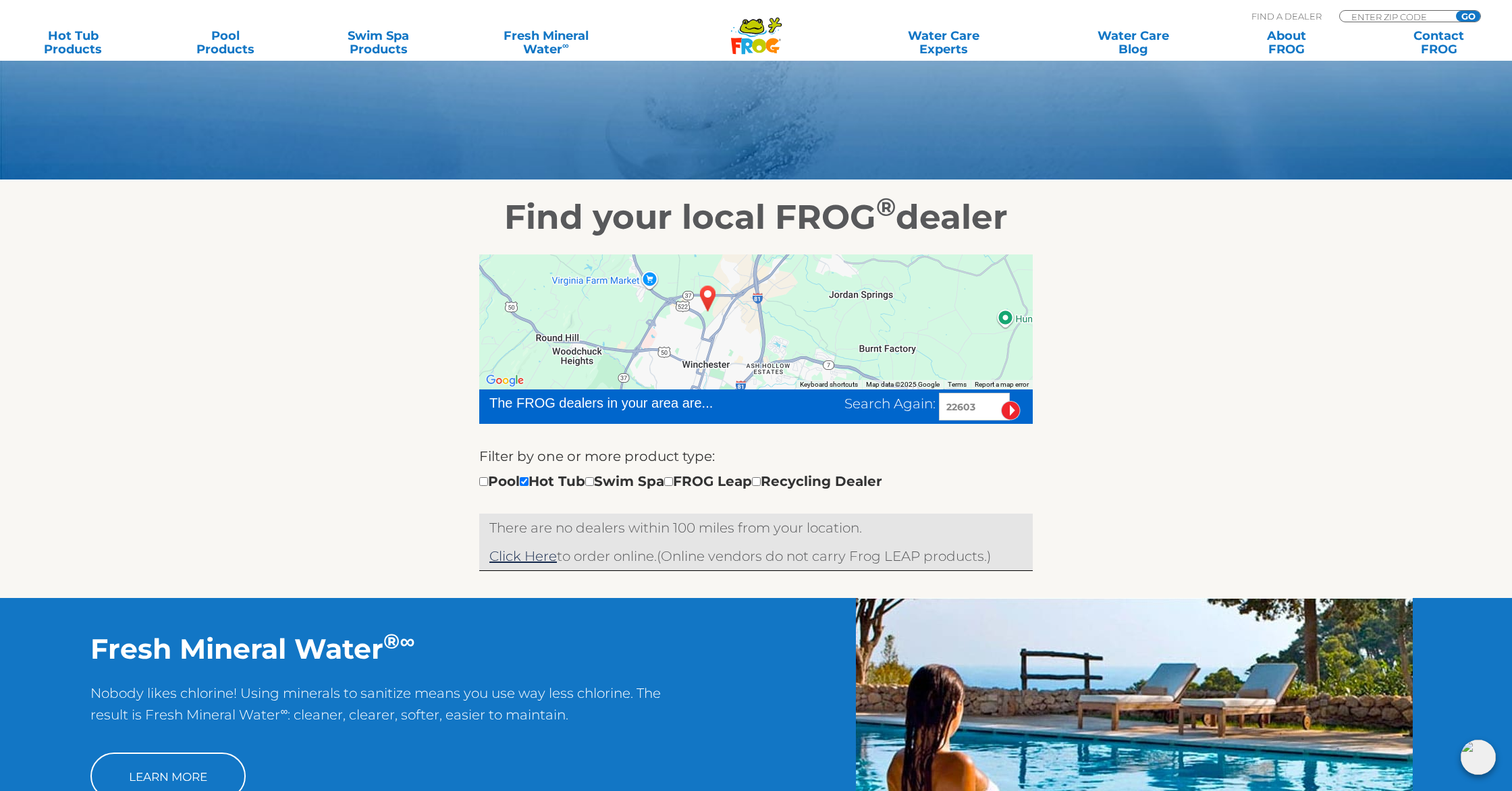
drag, startPoint x: 746, startPoint y: 304, endPoint x: 708, endPoint y: 253, distance: 63.6
click at [708, 253] on div "← Move left → Move right ↑ Move up ↓ Move down + Zoom in - Zoom out Home Jump l…" at bounding box center [756, 418] width 830 height 361
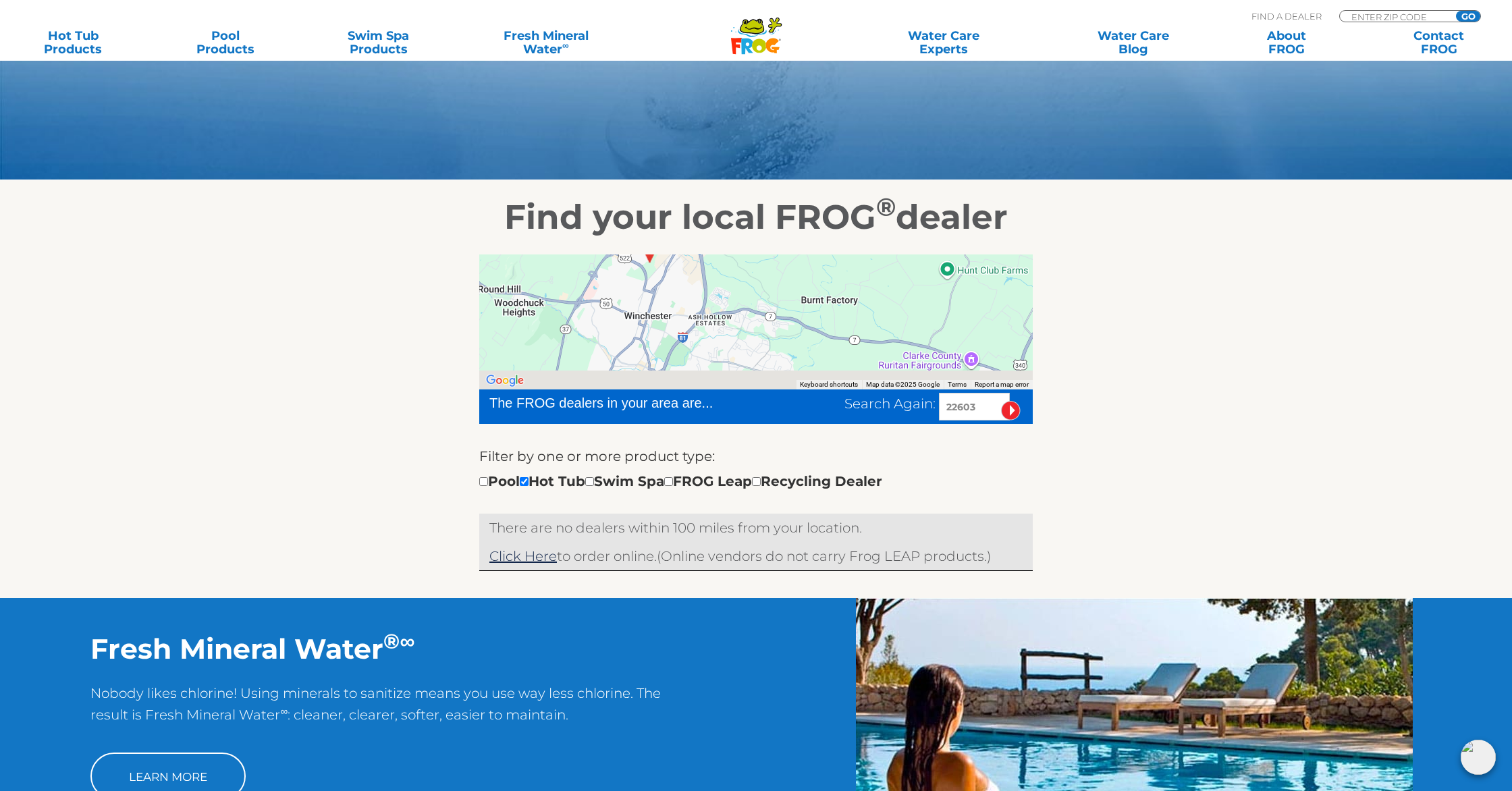
drag, startPoint x: 787, startPoint y: 332, endPoint x: 725, endPoint y: 278, distance: 82.2
click at [725, 278] on div at bounding box center [755, 322] width 553 height 135
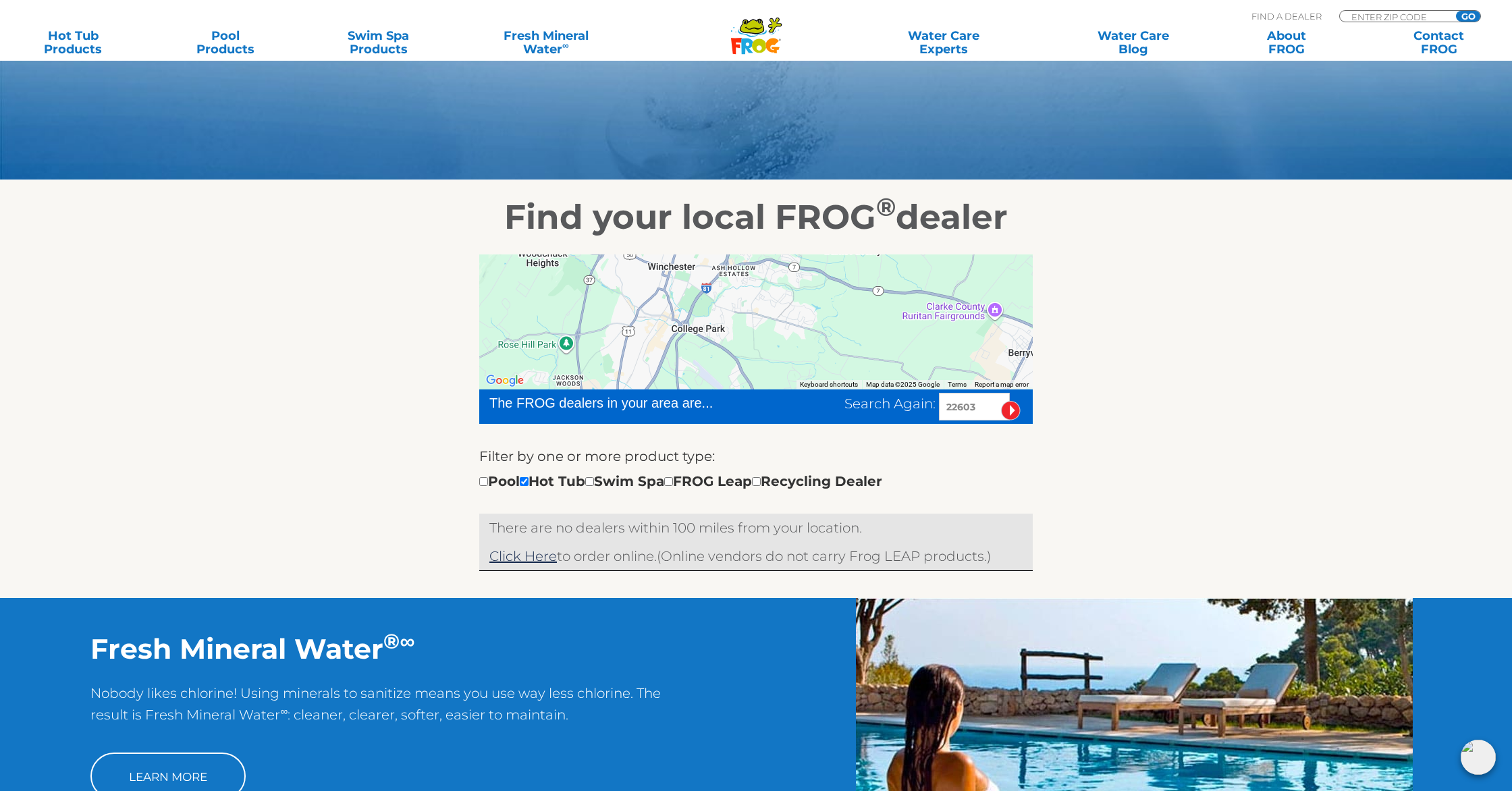
drag, startPoint x: 789, startPoint y: 332, endPoint x: 815, endPoint y: 277, distance: 60.8
click at [815, 277] on div at bounding box center [755, 322] width 553 height 135
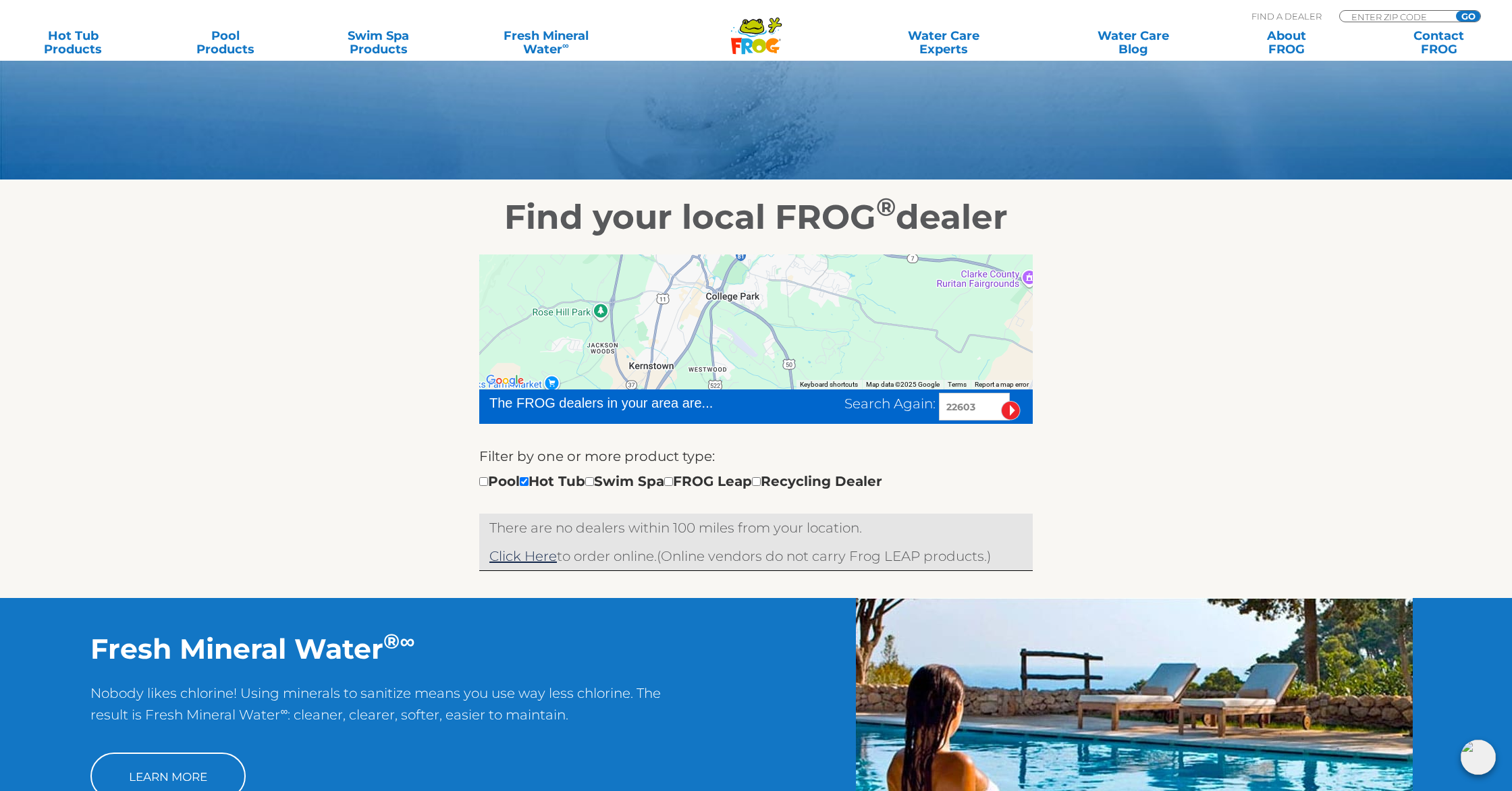
drag, startPoint x: 726, startPoint y: 356, endPoint x: 772, endPoint y: 318, distance: 59.7
click at [772, 318] on div at bounding box center [755, 322] width 553 height 135
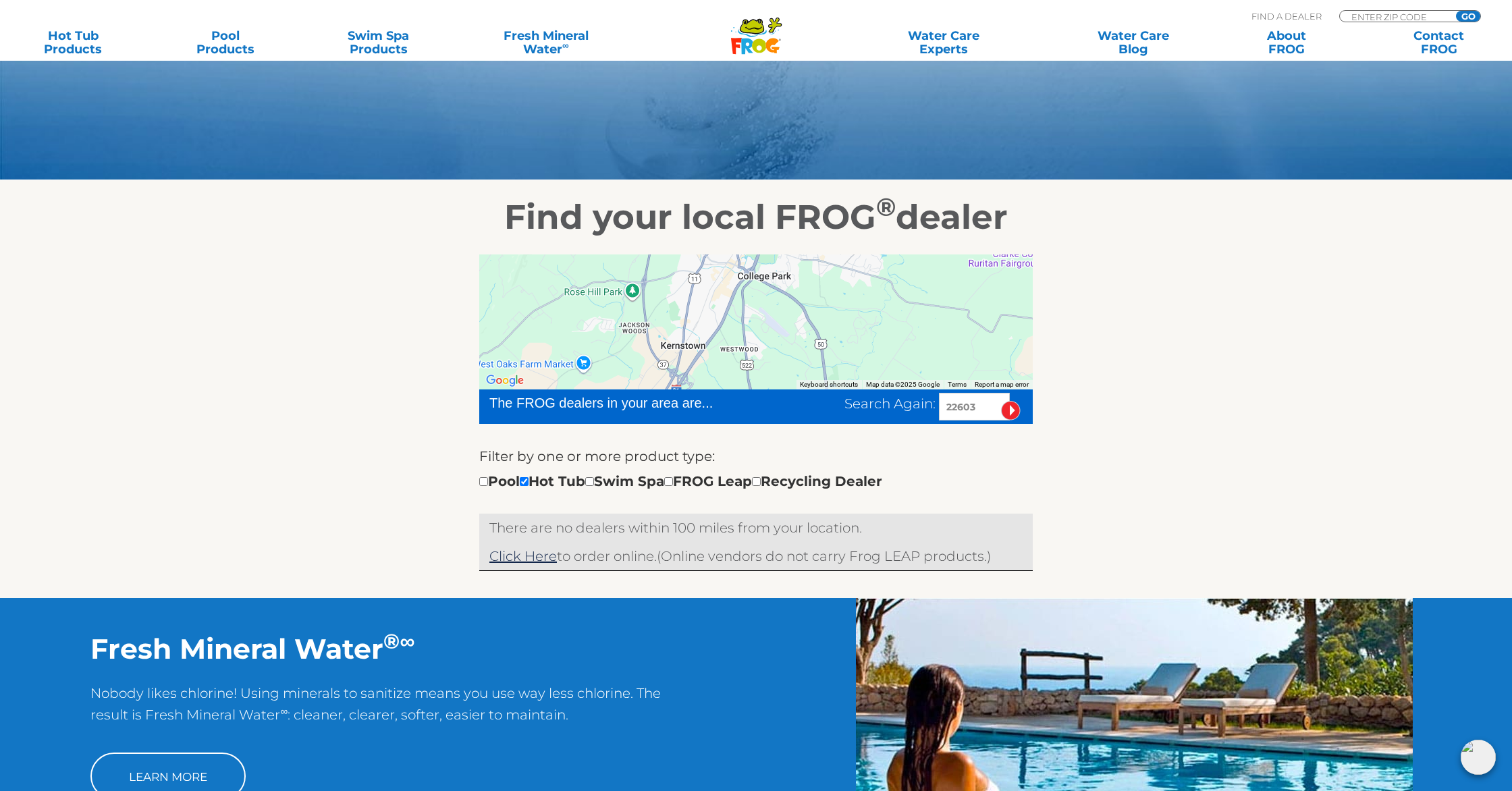
click at [772, 318] on div at bounding box center [755, 322] width 553 height 135
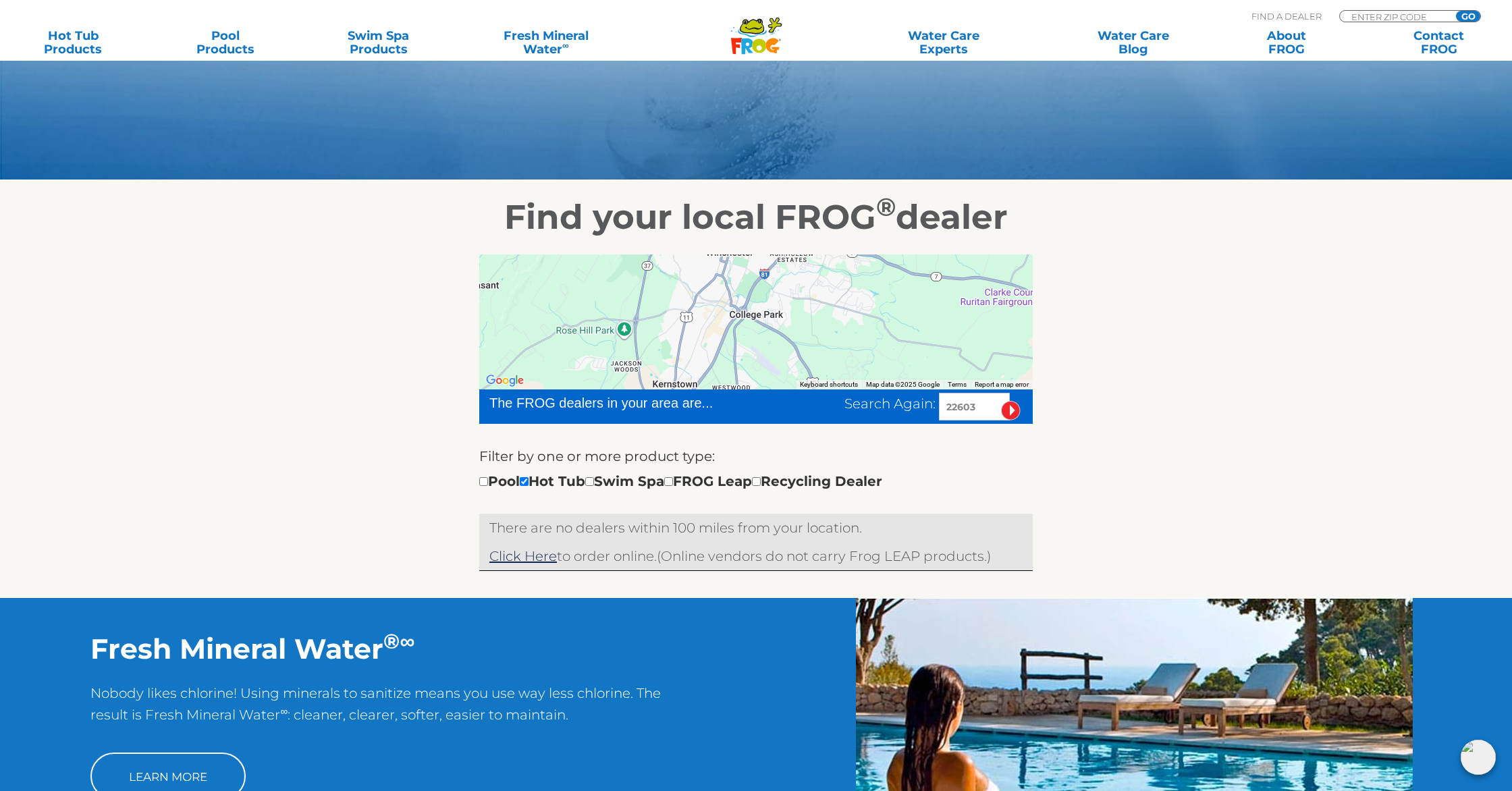
drag, startPoint x: 772, startPoint y: 318, endPoint x: 764, endPoint y: 361, distance: 43.7
click at [764, 361] on div at bounding box center [755, 322] width 553 height 135
click at [70, 42] on link "Hot Tub Products" at bounding box center [72, 42] width 119 height 27
